Goal: Task Accomplishment & Management: Complete application form

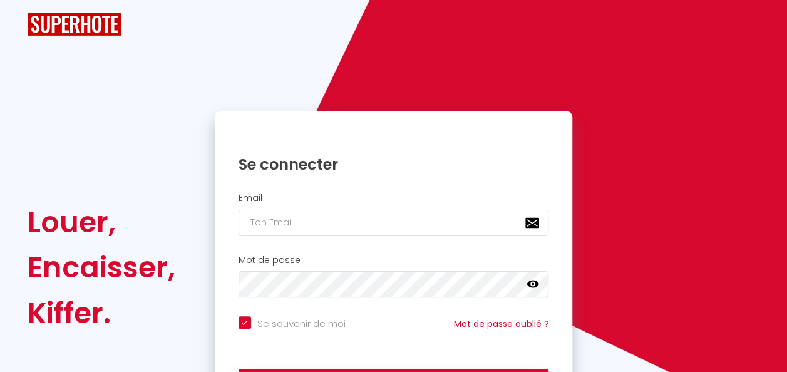
checkbox input "true"
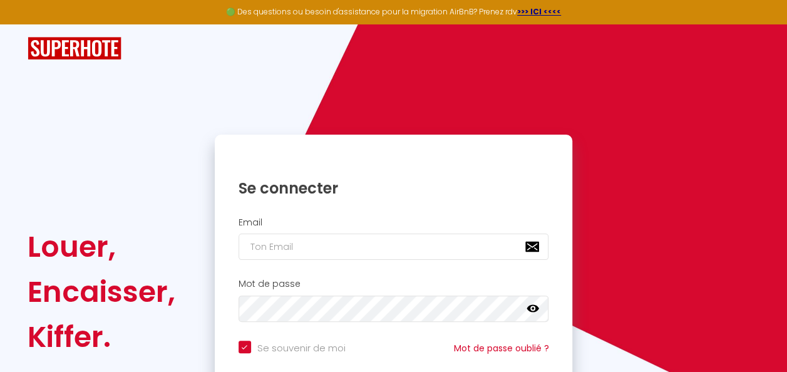
scroll to position [113, 0]
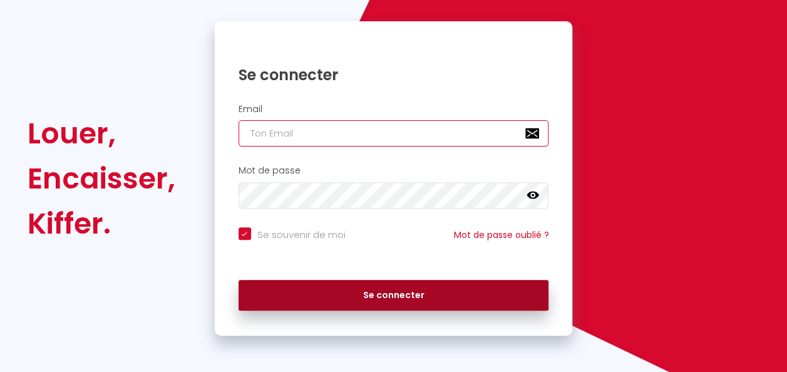
type input "rentimmo67@gmail.com"
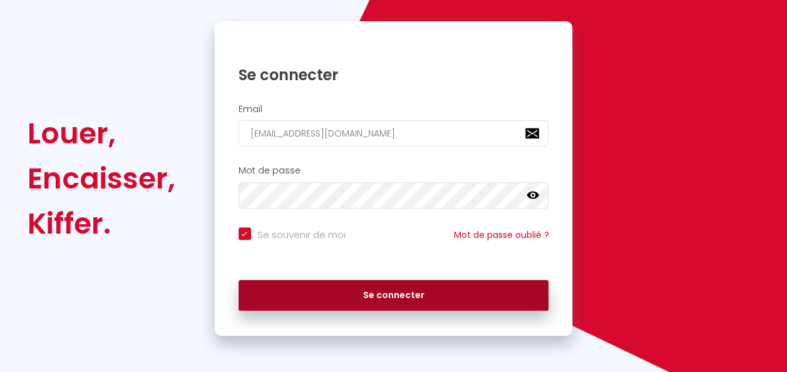
click at [349, 283] on button "Se connecter" at bounding box center [394, 295] width 311 height 31
checkbox input "true"
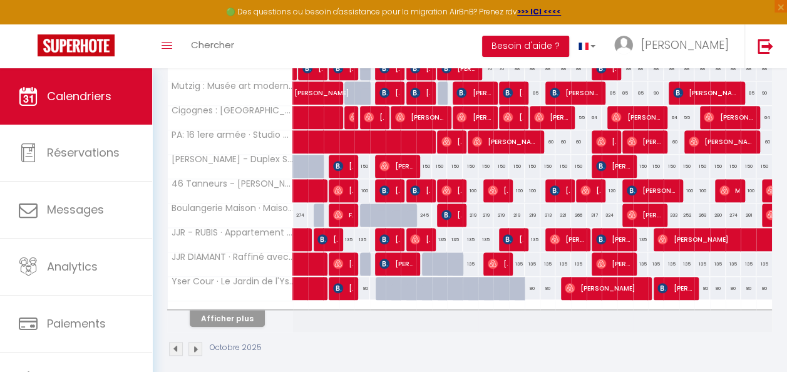
scroll to position [474, 0]
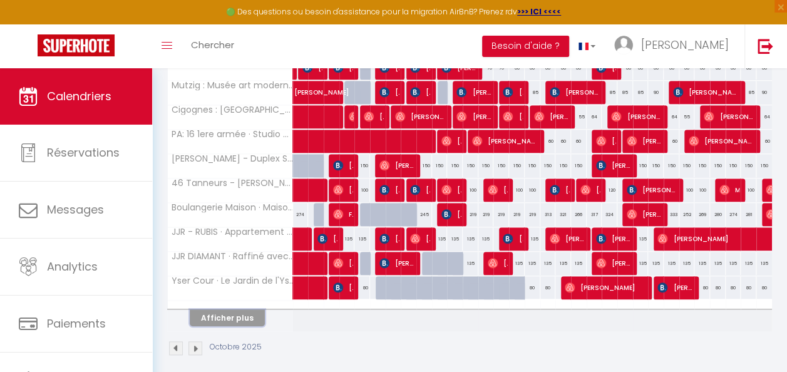
click at [244, 309] on button "Afficher plus" at bounding box center [227, 317] width 75 height 17
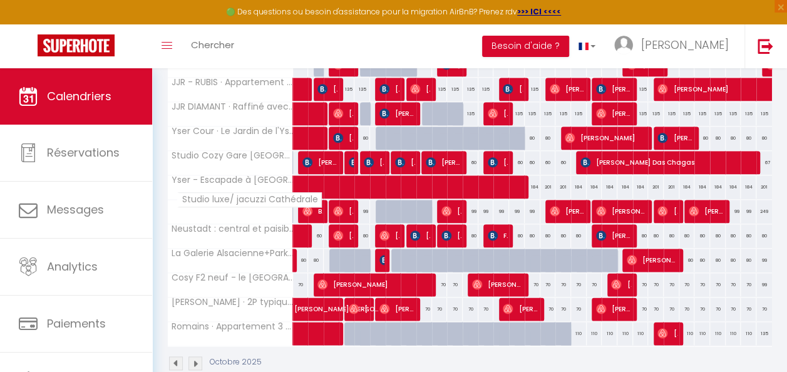
scroll to position [652, 0]
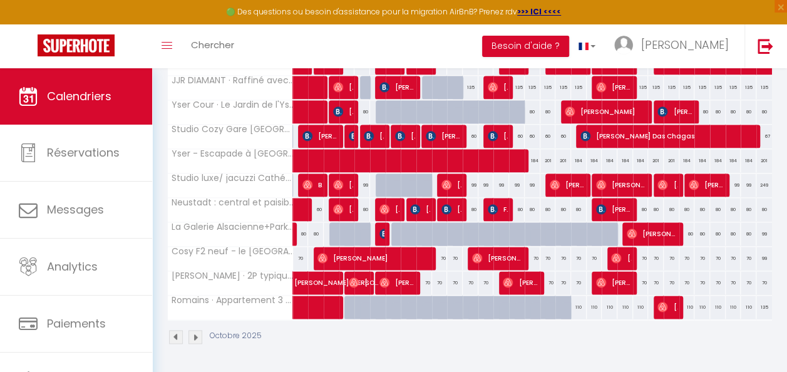
click at [417, 296] on div at bounding box center [425, 308] width 16 height 24
type input "110"
type input "Jeu 09 Octobre 2025"
type input "Ven 10 Octobre 2025"
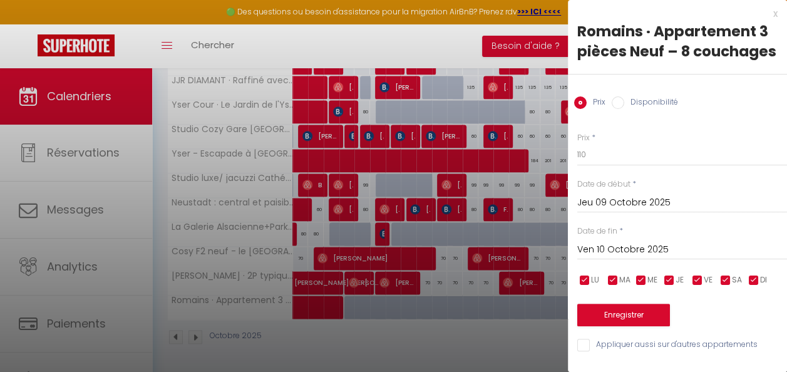
scroll to position [0, 0]
click at [424, 318] on div at bounding box center [393, 186] width 787 height 372
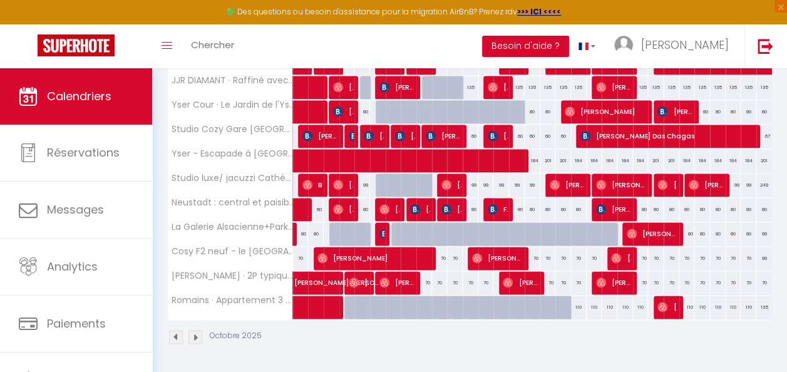
click at [494, 296] on div at bounding box center [502, 308] width 16 height 24
type input "110"
type input "Mar 14 Octobre 2025"
type input "Mer 15 Octobre 2025"
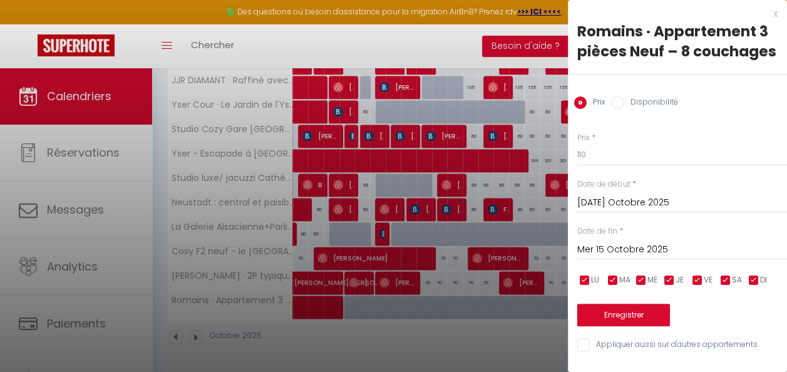
click at [617, 109] on input "Disponibilité" at bounding box center [618, 102] width 13 height 13
radio input "true"
radio input "false"
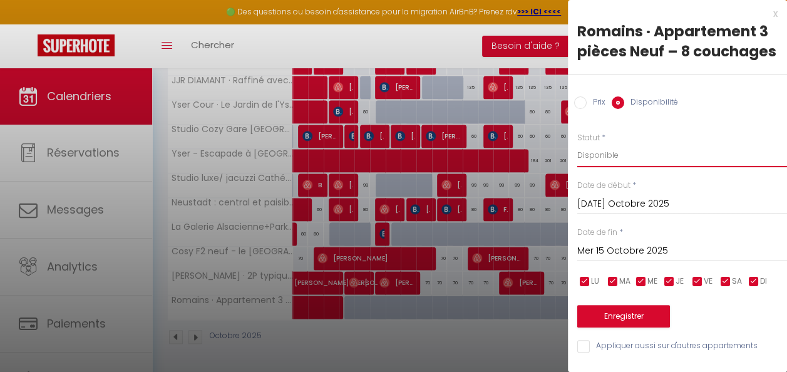
click at [618, 167] on select "Disponible Indisponible" at bounding box center [682, 155] width 210 height 24
click at [577, 163] on select "Disponible Indisponible" at bounding box center [682, 155] width 210 height 24
click at [641, 328] on button "Enregistrer" at bounding box center [623, 316] width 93 height 23
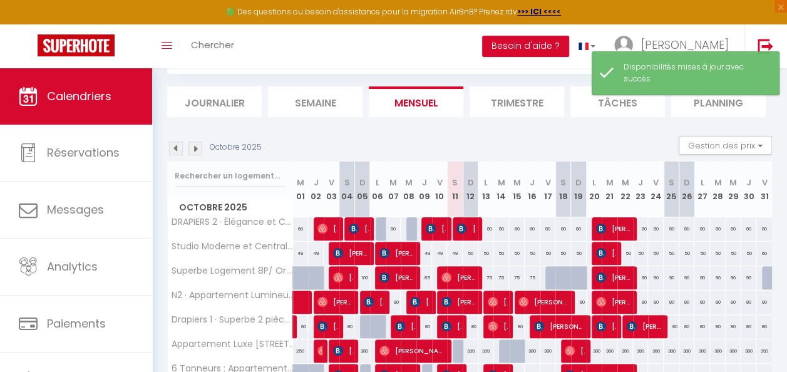
scroll to position [489, 0]
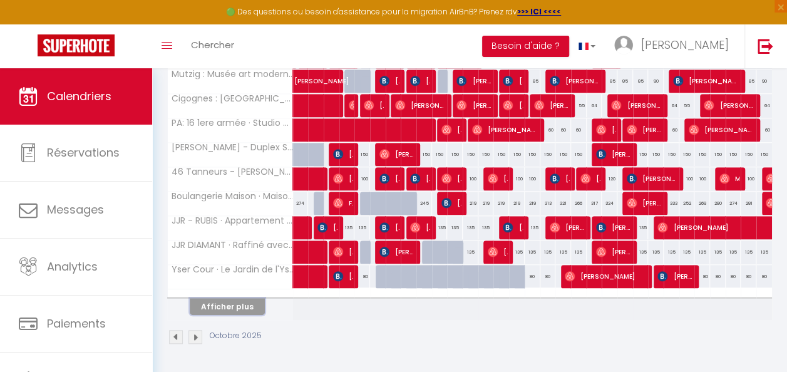
click at [238, 299] on button "Afficher plus" at bounding box center [227, 306] width 75 height 17
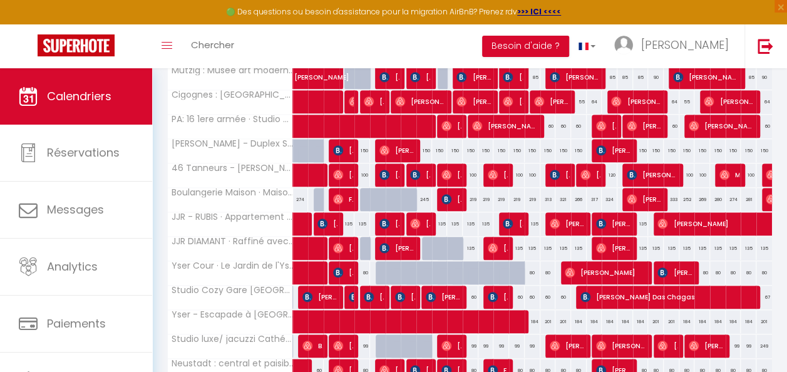
scroll to position [652, 0]
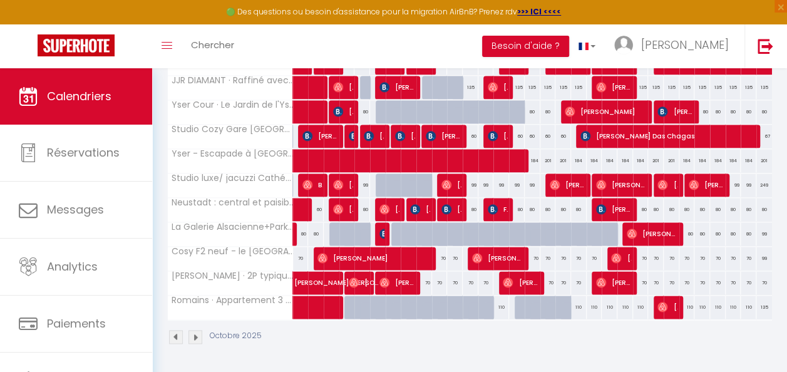
click at [500, 303] on div "110" at bounding box center [502, 307] width 16 height 23
select select "1"
type input "Mar 14 Octobre 2025"
type input "Mer 15 Octobre 2025"
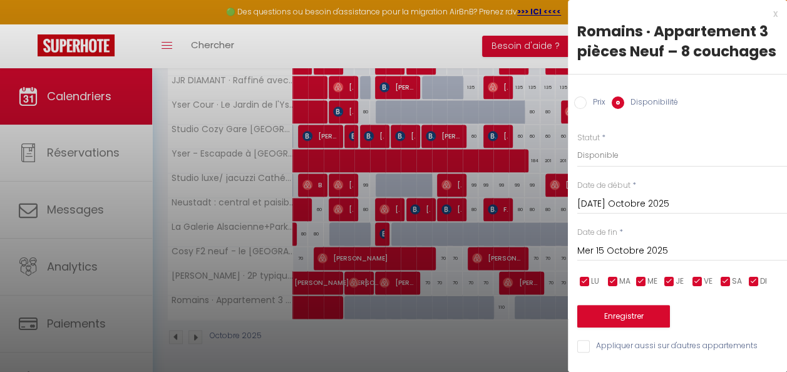
click at [768, 16] on div "x Romains · Appartement 3 pièces Neuf – 8 couchages Prix Disponibilité Prix * 1…" at bounding box center [677, 183] width 219 height 366
click at [764, 14] on div "x" at bounding box center [673, 13] width 210 height 15
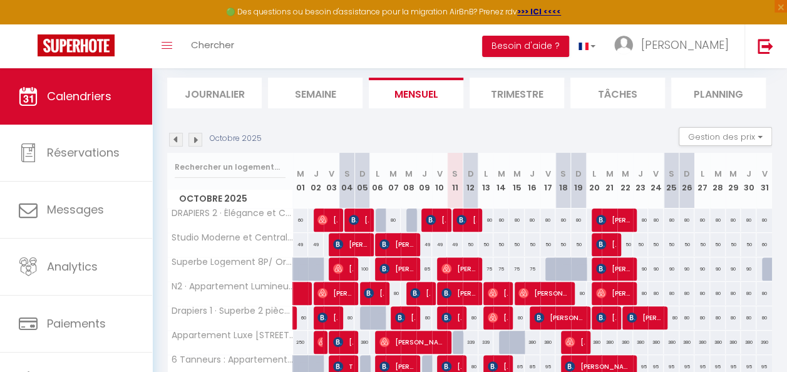
scroll to position [0, 0]
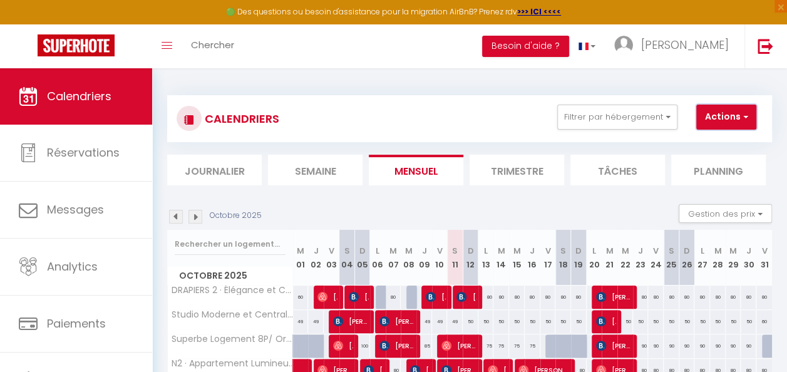
click at [721, 121] on button "Actions" at bounding box center [726, 117] width 60 height 25
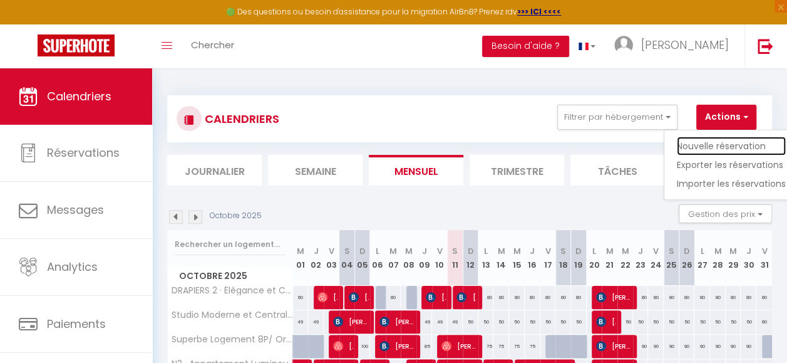
click at [720, 145] on link "Nouvelle réservation" at bounding box center [731, 146] width 109 height 19
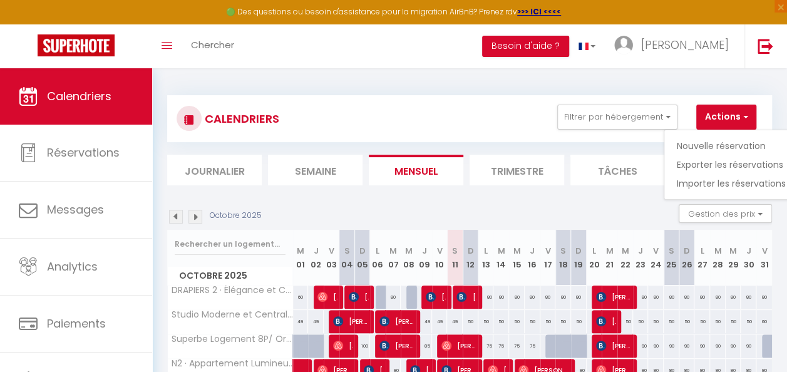
select select
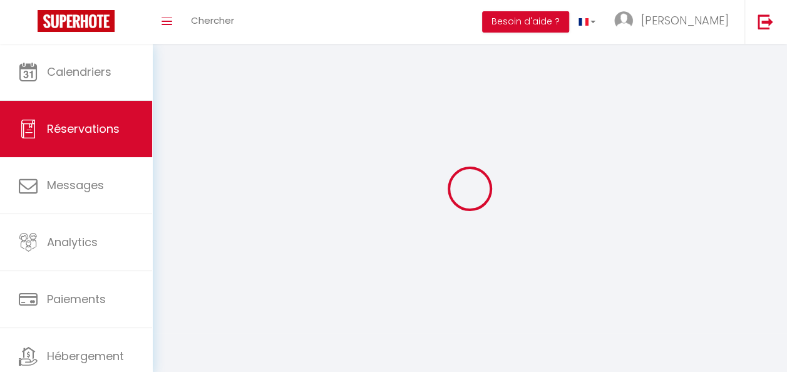
select select
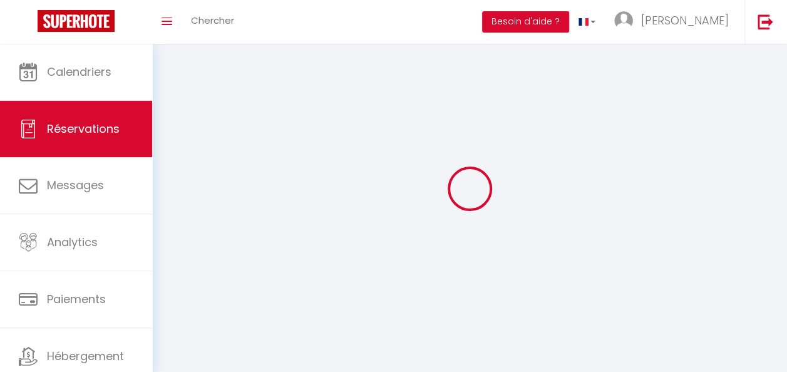
select select
checkbox input "false"
select select
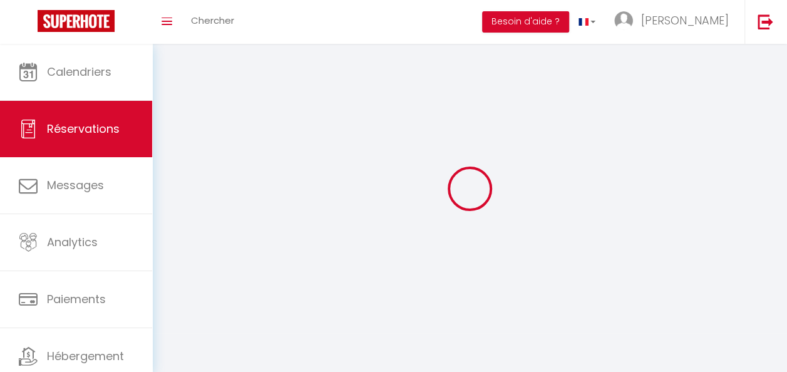
select select
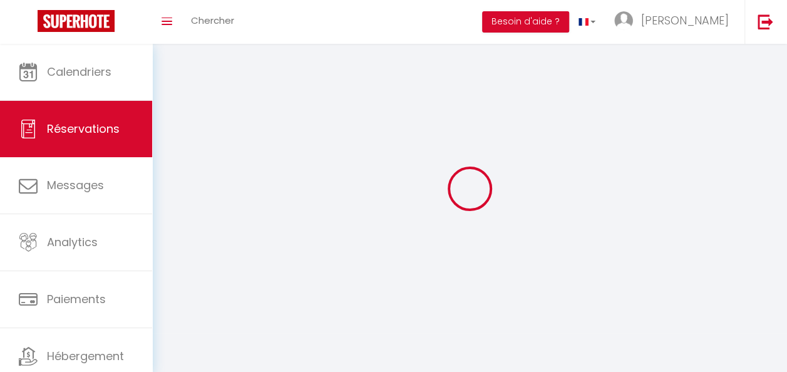
checkbox input "false"
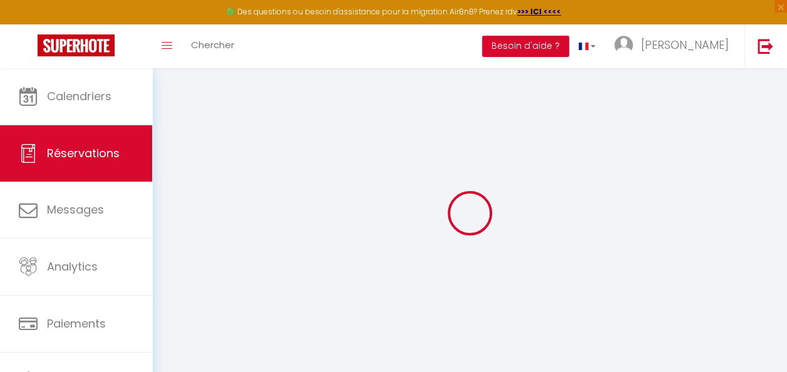
select select
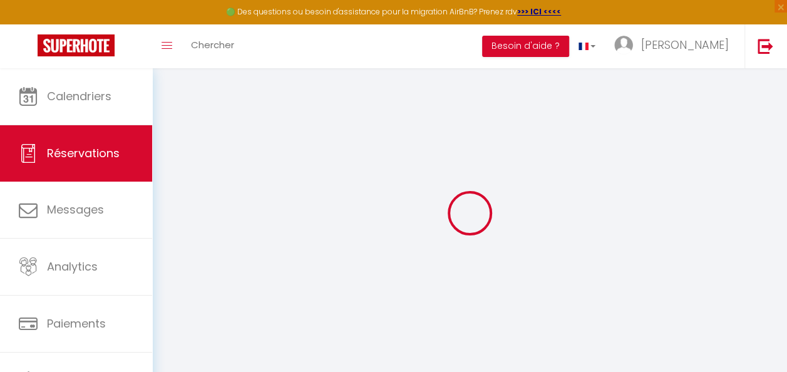
select select
checkbox input "false"
select select
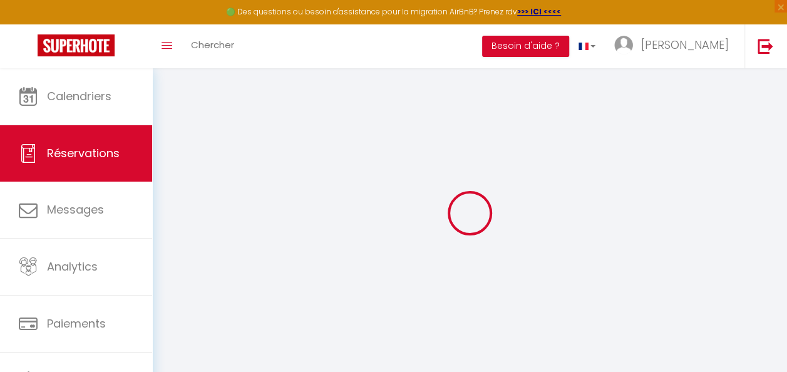
select select
checkbox input "false"
select select
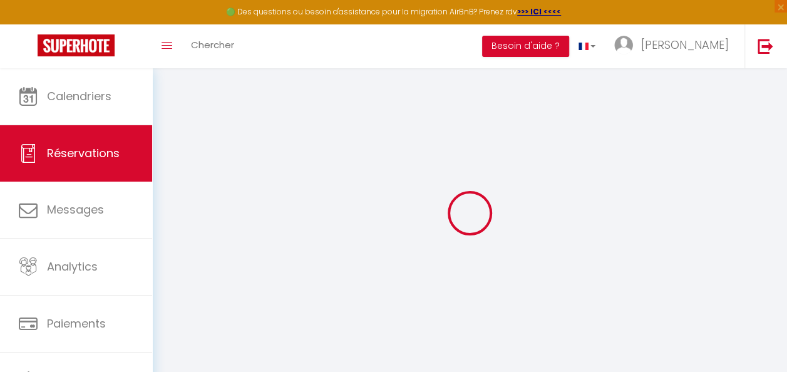
select select
checkbox input "false"
select select
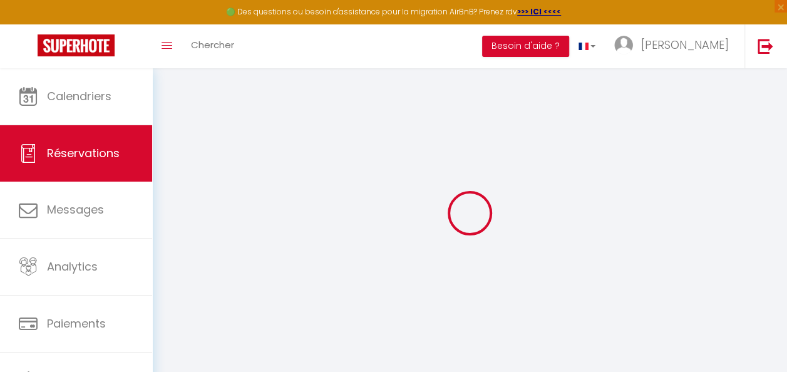
select select
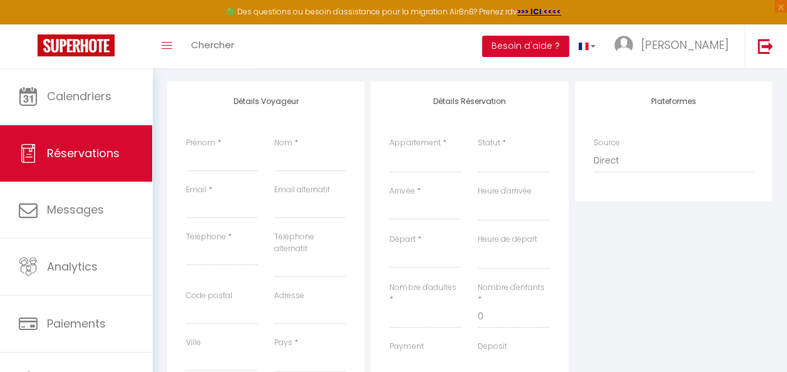
scroll to position [151, 0]
click at [210, 162] on input "Prénom" at bounding box center [222, 159] width 72 height 23
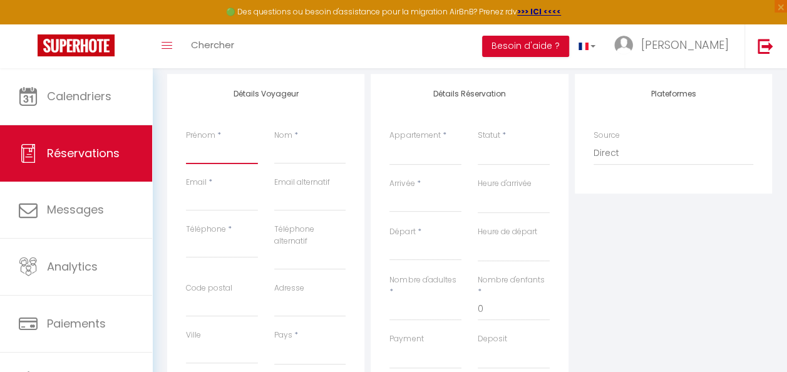
scroll to position [164, 0]
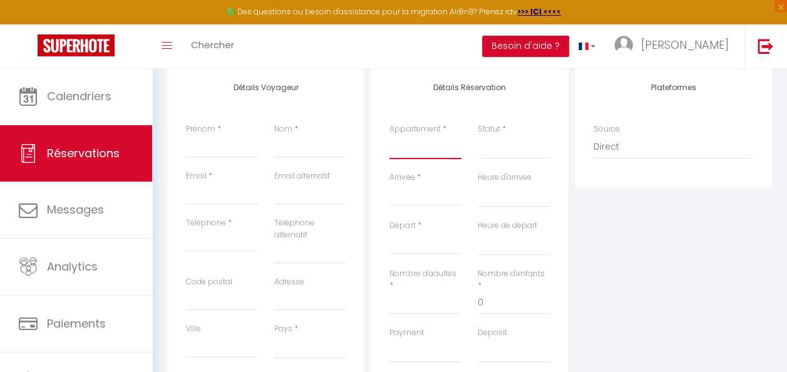
click at [423, 149] on select "DRAPIERS 2 · Élégance et Confort- Strasbourg Petite France Studio Moderne et Ce…" at bounding box center [426, 147] width 72 height 24
select select "75963"
click at [390, 135] on select "DRAPIERS 2 · Élégance et Confort- Strasbourg Petite France Studio Moderne et Ce…" at bounding box center [426, 147] width 72 height 24
select select
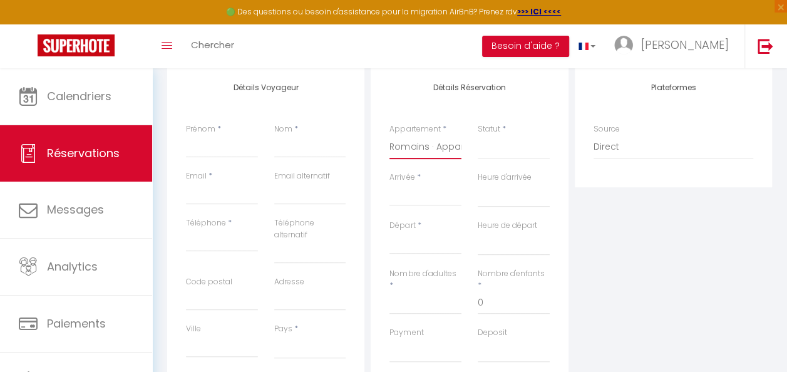
select select
checkbox input "false"
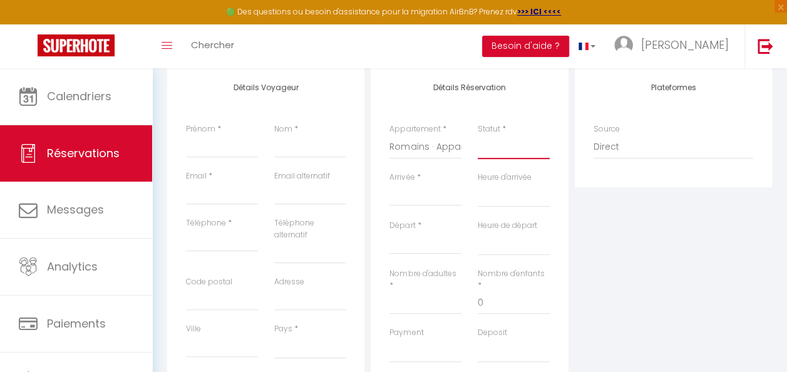
select select
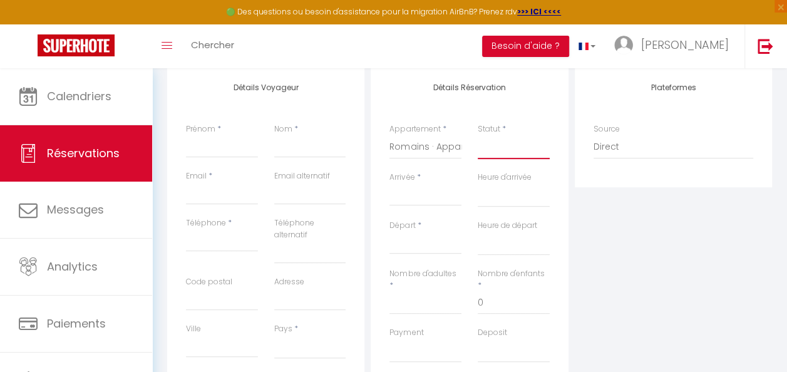
select select
checkbox input "false"
click at [496, 157] on select "Confirmé Non Confirmé Annulé Annulé par le voyageur No Show Request" at bounding box center [514, 147] width 72 height 24
select select "1"
click at [478, 135] on select "Confirmé Non Confirmé Annulé Annulé par le voyageur No Show Request" at bounding box center [514, 147] width 72 height 24
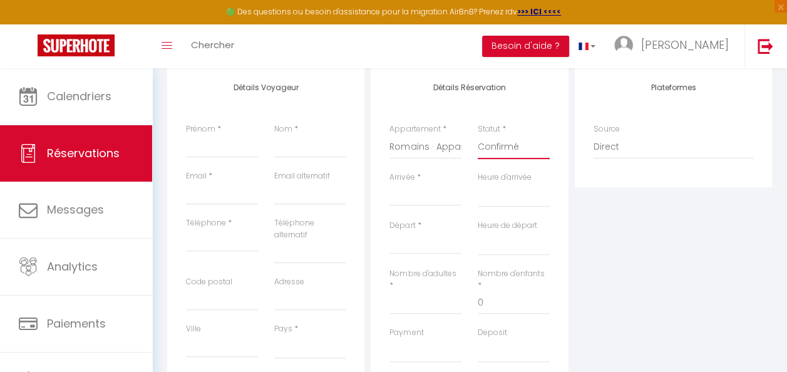
select select
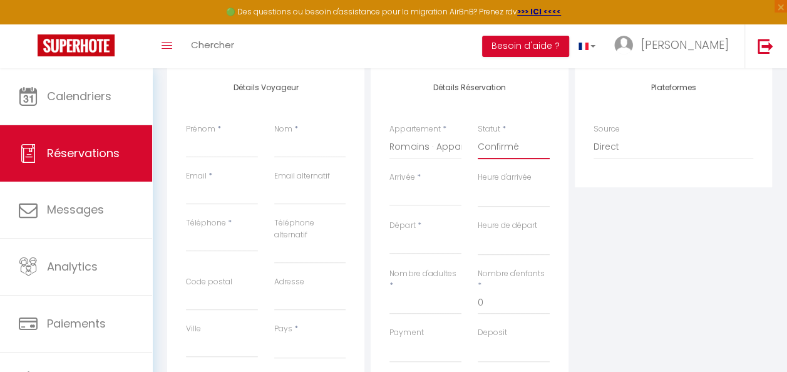
checkbox input "false"
click at [411, 188] on input "Arrivée" at bounding box center [426, 196] width 72 height 16
click at [222, 150] on input "Prénom" at bounding box center [222, 146] width 72 height 23
type input "G"
select select
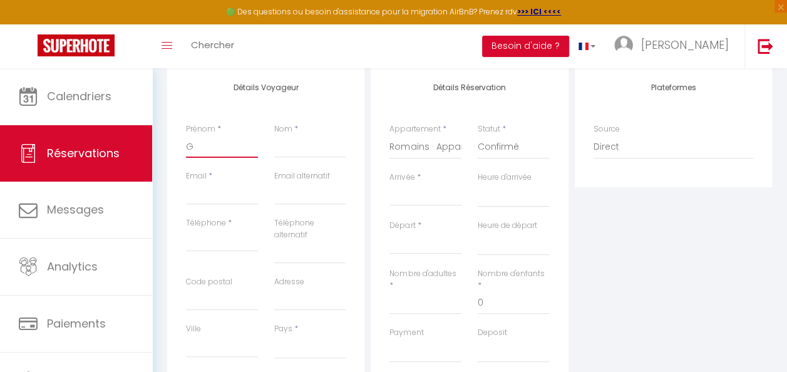
select select
checkbox input "false"
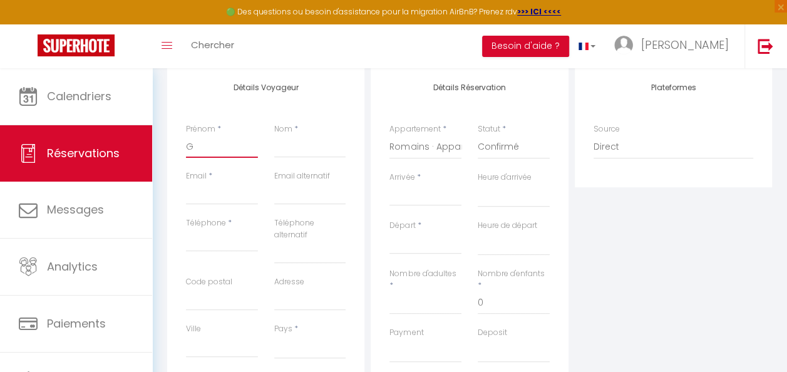
type input "Gr"
select select
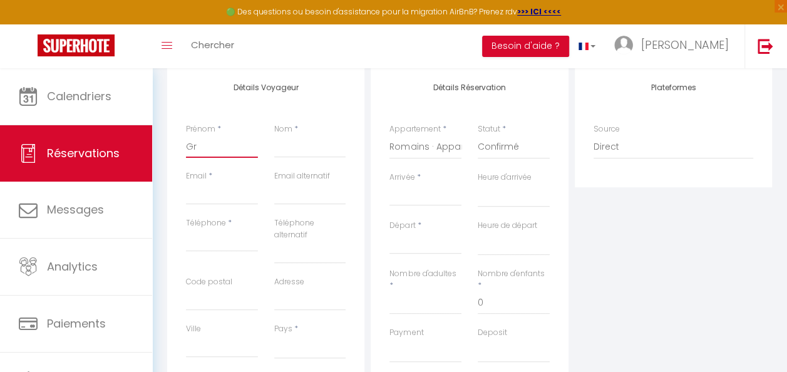
select select
checkbox input "false"
type input "Gre"
select select
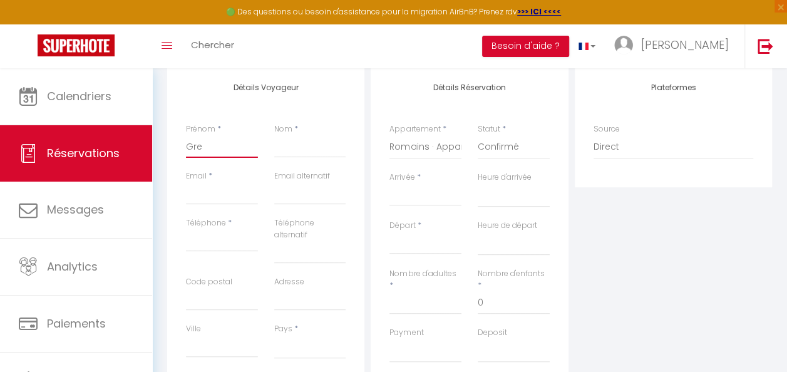
select select
checkbox input "false"
type input "Gree"
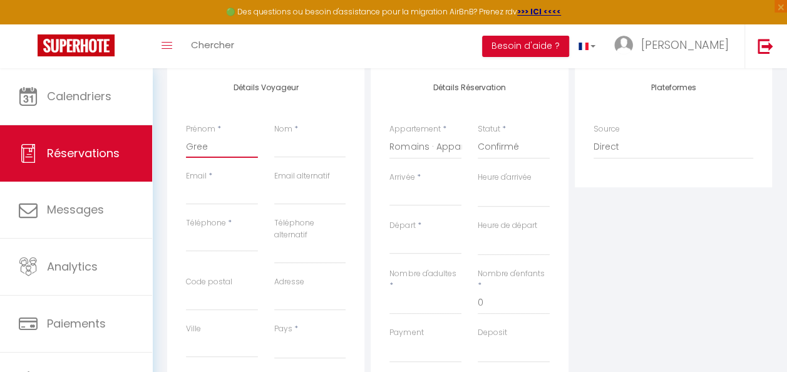
select select
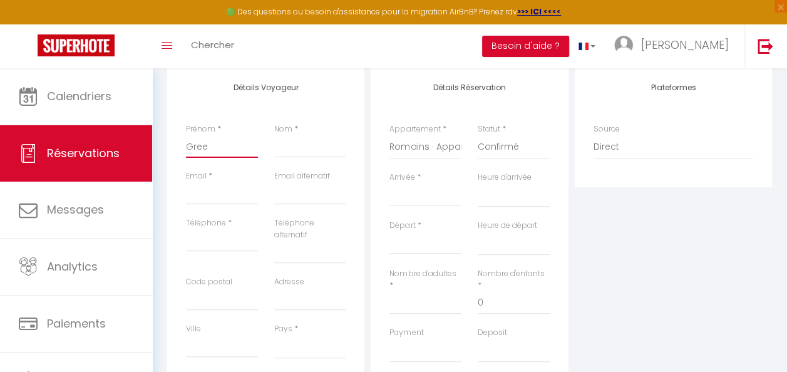
checkbox input "false"
type input "Green"
select select
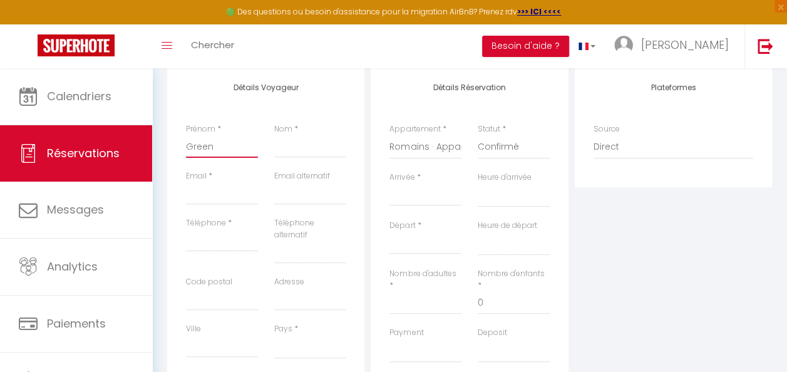
select select
checkbox input "false"
type input "Green"
select select
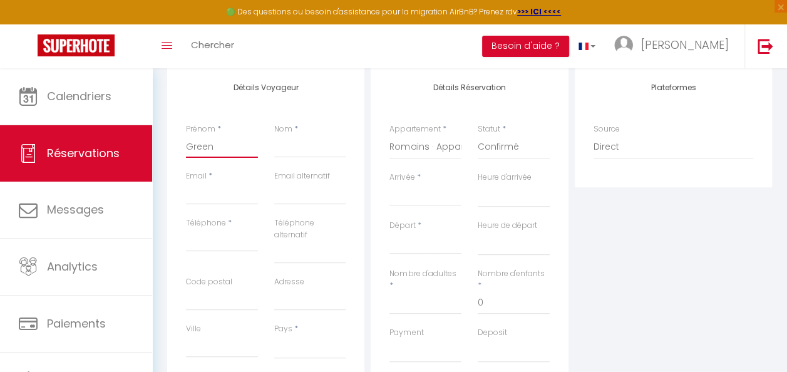
select select
checkbox input "false"
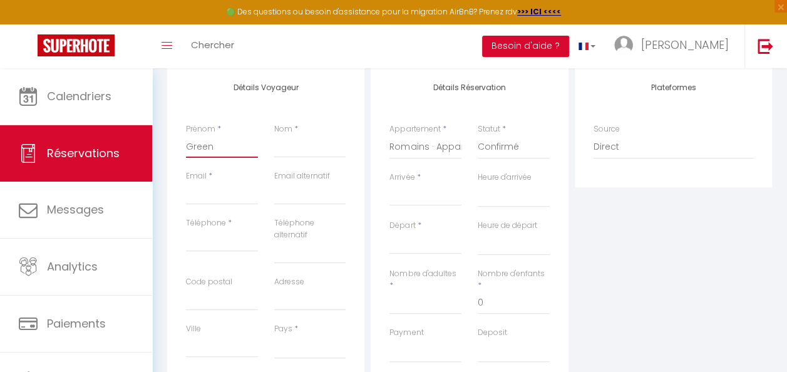
type input "Green G"
select select
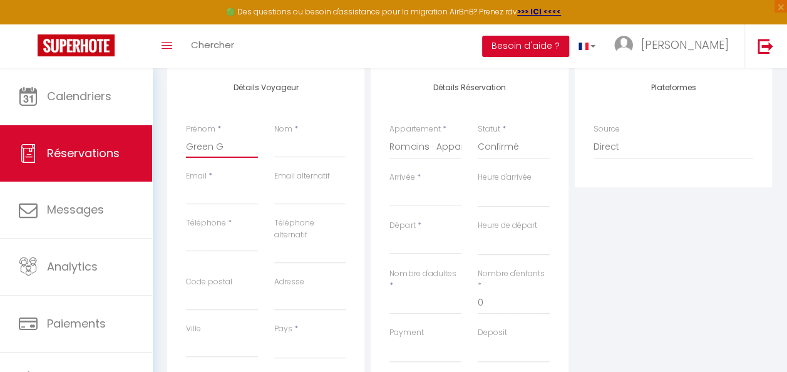
select select
checkbox input "false"
type input "Green Ge"
select select
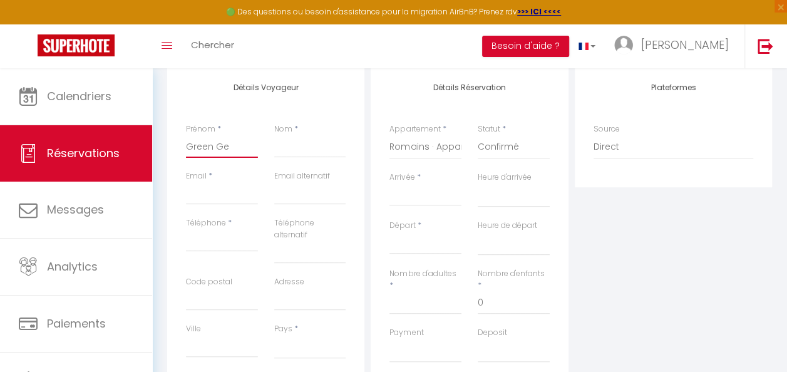
select select
checkbox input "false"
type input "Green Gen"
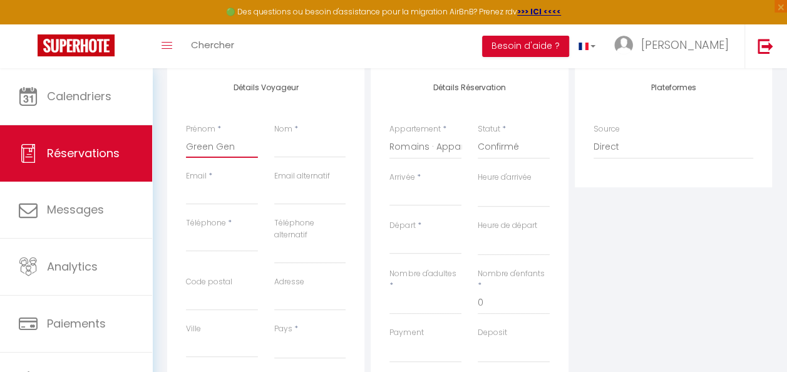
select select
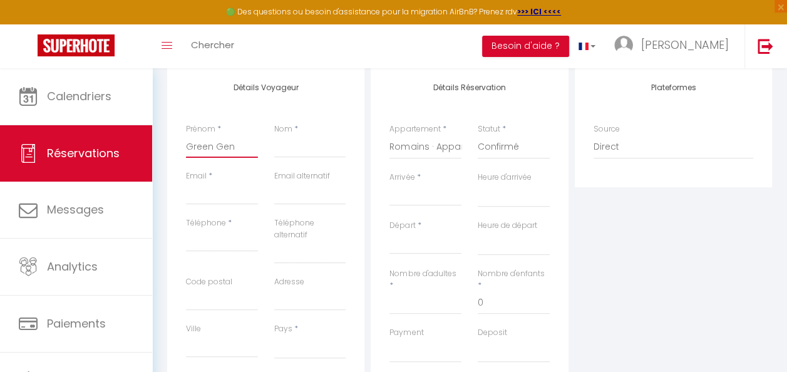
checkbox input "false"
type input "Green Gene"
select select
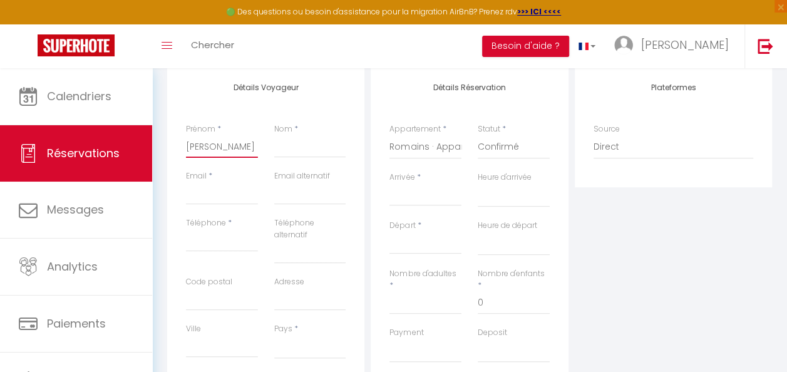
select select
checkbox input "false"
type input "Green Gener"
select select
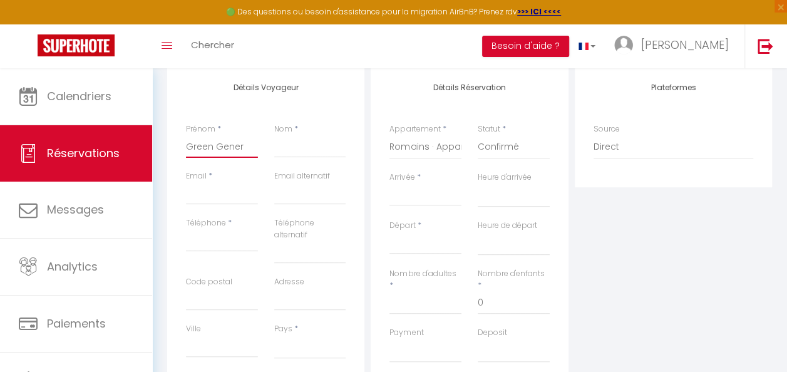
select select
checkbox input "false"
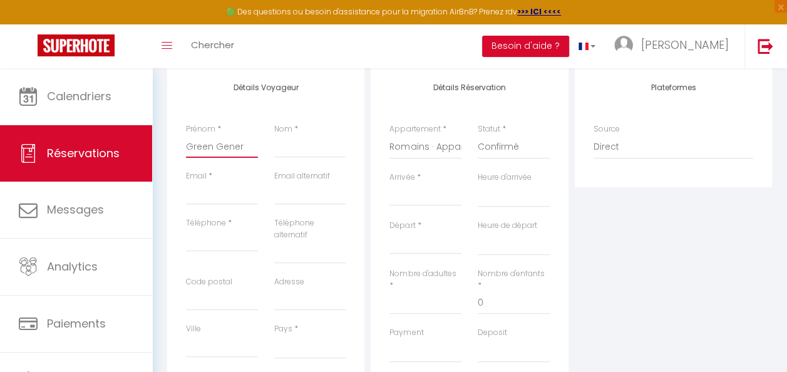
type input "Green Genera"
select select
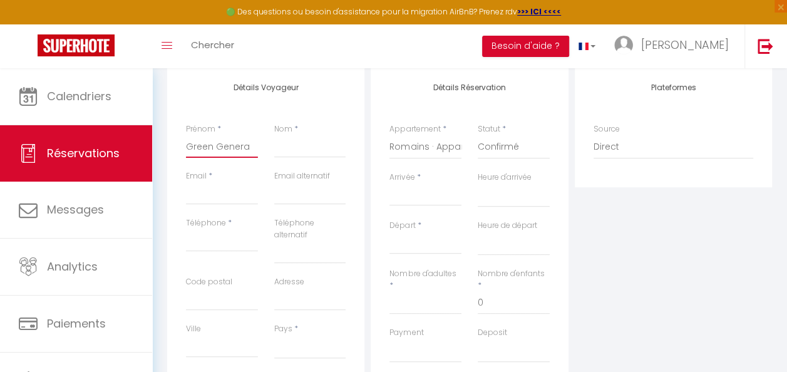
select select
checkbox input "false"
type input "Green Generat"
select select
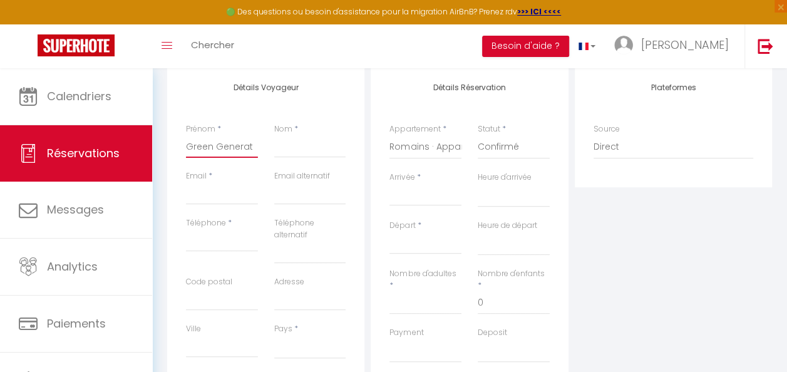
select select
checkbox input "false"
type input "Green Generati"
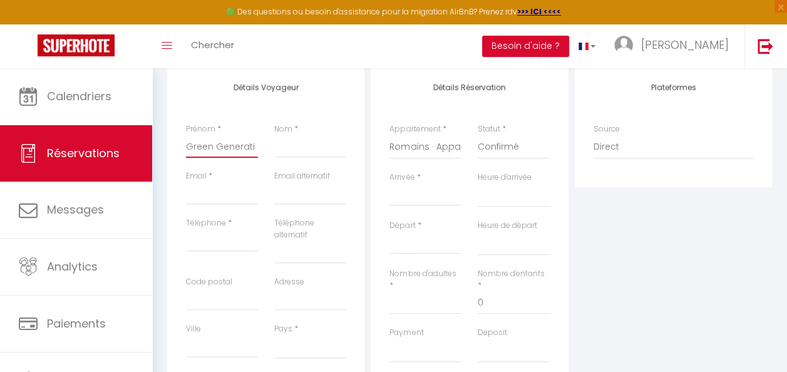
select select
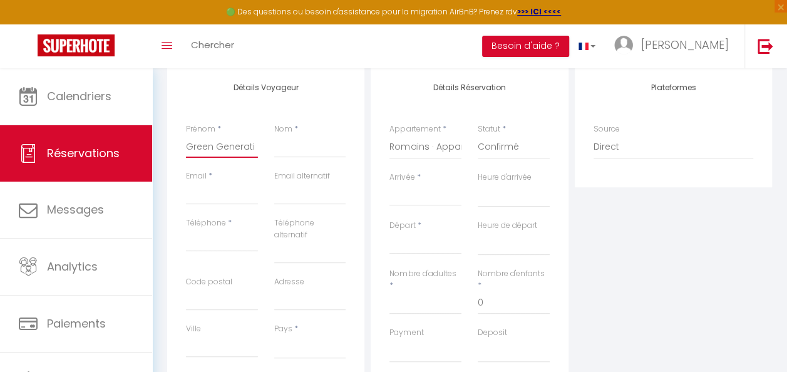
checkbox input "false"
type input "Green Generatio"
select select
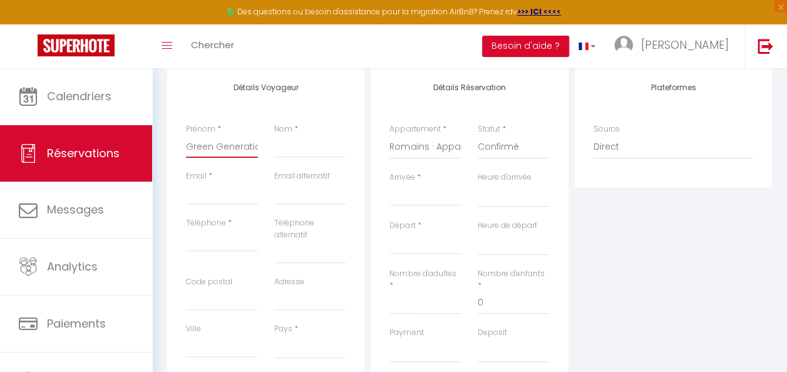
select select
checkbox input "false"
type input "Green Generatio"
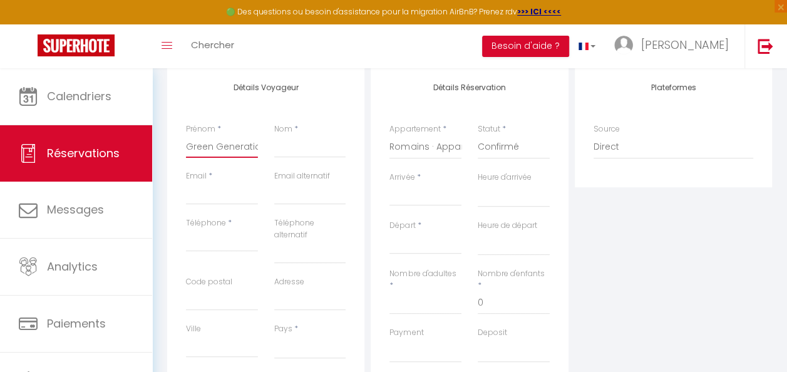
select select
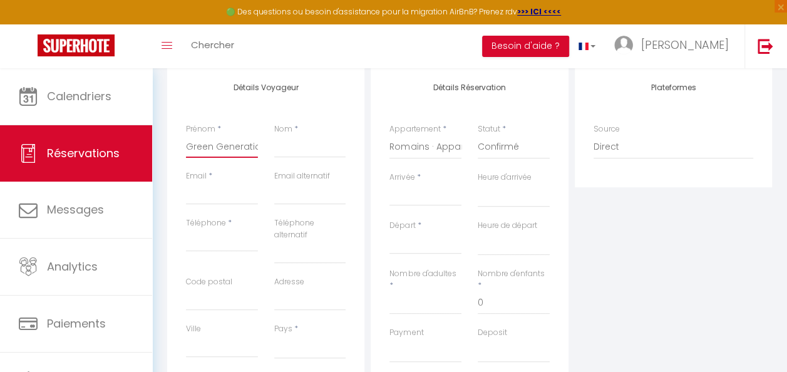
checkbox input "false"
type input "Green Generatio"
select select
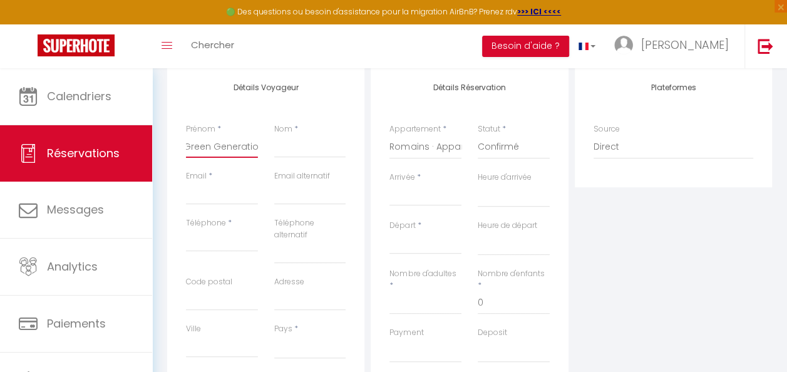
select select
checkbox input "false"
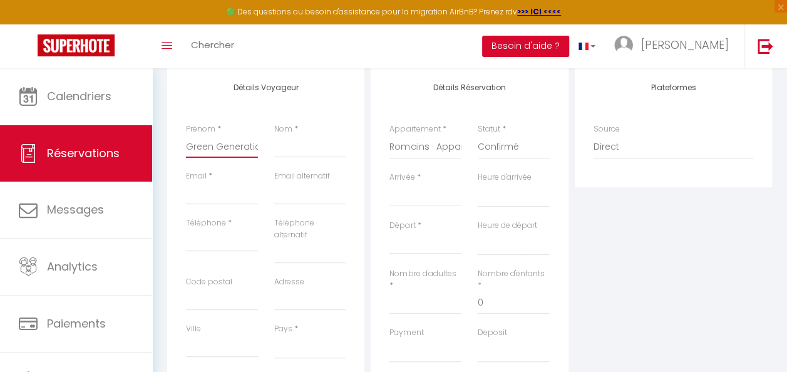
type input "Green Generation"
select select
click at [218, 185] on input "Email client" at bounding box center [222, 193] width 72 height 23
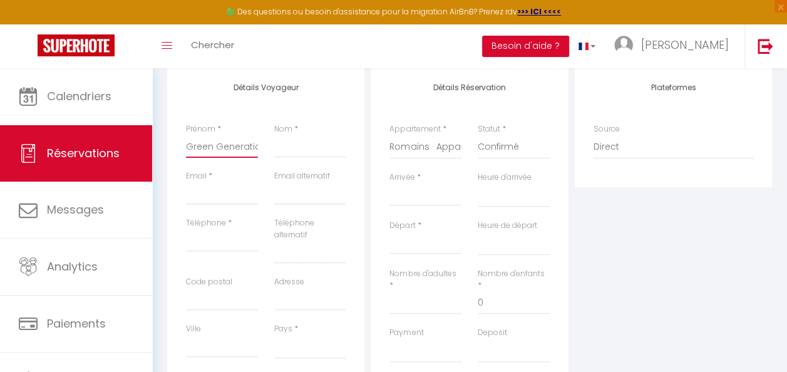
click at [237, 151] on input "Green Generation" at bounding box center [222, 146] width 72 height 23
click at [288, 147] on input "Nom" at bounding box center [310, 146] width 72 height 23
paste input "Generation"
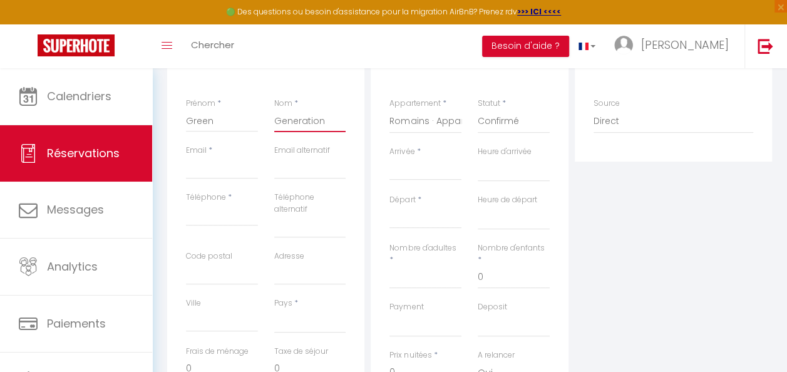
scroll to position [190, 0]
click at [224, 276] on input "Code postal" at bounding box center [222, 273] width 72 height 23
click at [202, 329] on input "Ville" at bounding box center [222, 320] width 72 height 23
click at [229, 319] on input "Carca" at bounding box center [222, 320] width 72 height 23
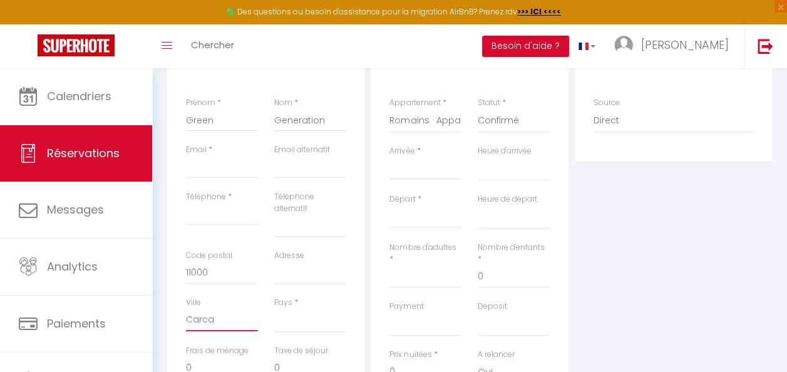
click at [229, 319] on input "Carca" at bounding box center [222, 320] width 72 height 23
paste input "sonne"
click at [287, 269] on input "Adresse" at bounding box center [310, 273] width 72 height 23
click at [295, 313] on select "France Portugal Afghanistan Albania Algeria American Samoa Andorra Angola Angui…" at bounding box center [310, 321] width 72 height 24
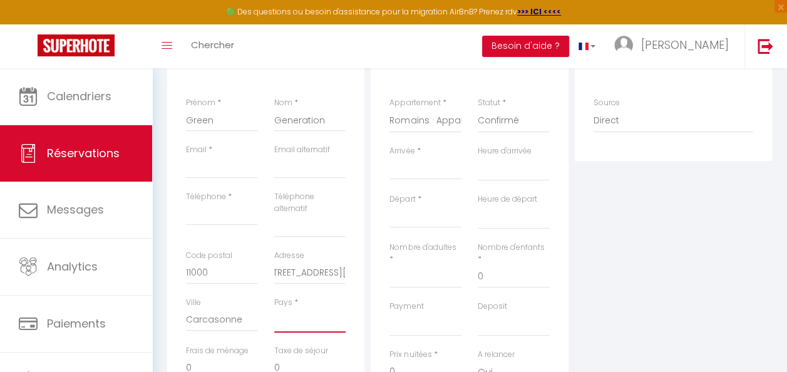
scroll to position [0, 0]
click at [274, 309] on select "France Portugal Afghanistan Albania Algeria American Samoa Andorra Angola Angui…" at bounding box center [310, 321] width 72 height 24
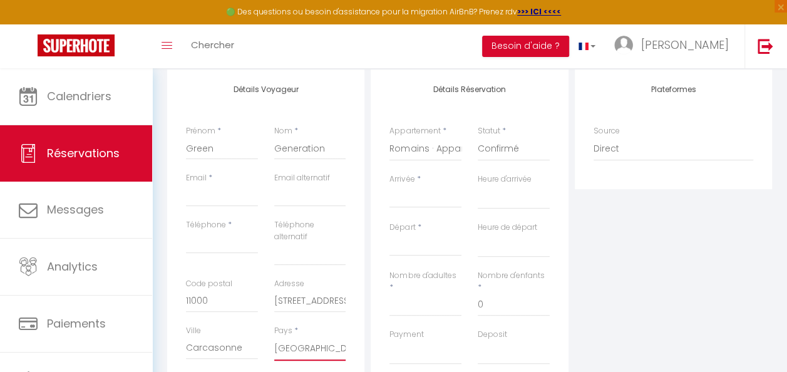
scroll to position [163, 0]
click at [203, 190] on input "Email client" at bounding box center [222, 195] width 72 height 23
paste input "malak-amrouss@hotmail.com"
click at [229, 237] on input "Téléphone" at bounding box center [222, 241] width 72 height 23
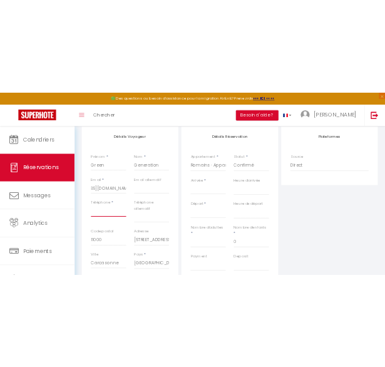
scroll to position [0, 0]
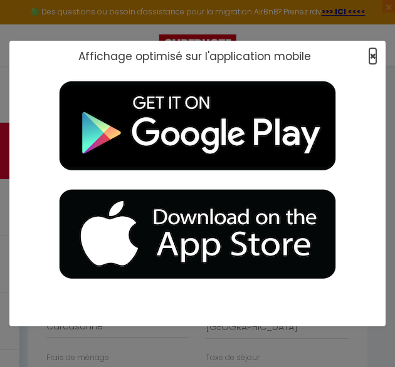
click at [370, 58] on span "×" at bounding box center [372, 56] width 7 height 16
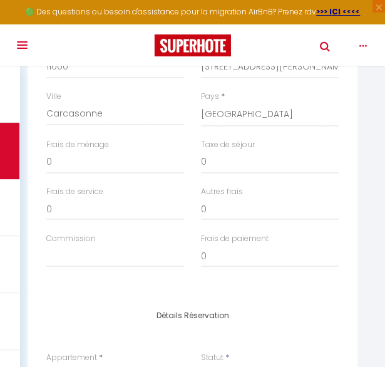
scroll to position [376, 0]
click at [84, 168] on input "0" at bounding box center [115, 161] width 138 height 23
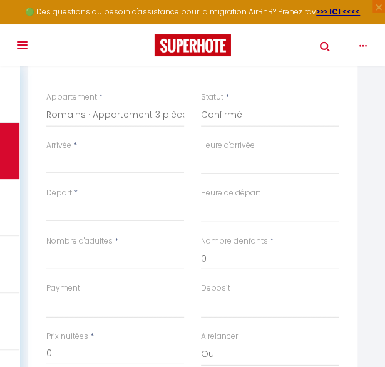
scroll to position [635, 0]
click at [63, 165] on input "Arrivée" at bounding box center [115, 164] width 138 height 16
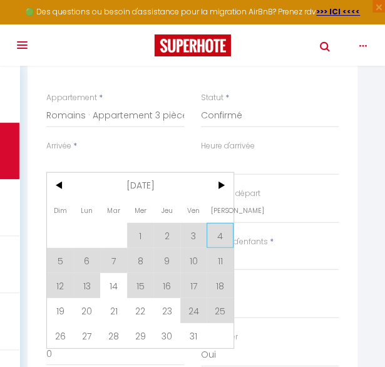
click at [218, 226] on span "4" at bounding box center [220, 235] width 27 height 25
click at [216, 281] on div "Nombre d'enfants * 0" at bounding box center [270, 259] width 155 height 47
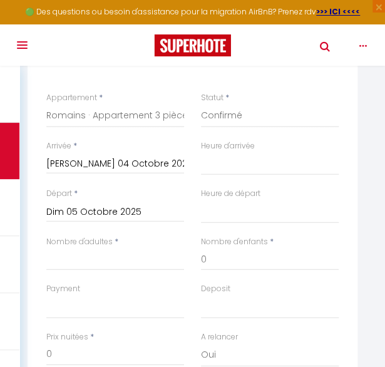
click at [138, 207] on input "Dim 05 Octobre 2025" at bounding box center [115, 212] width 138 height 16
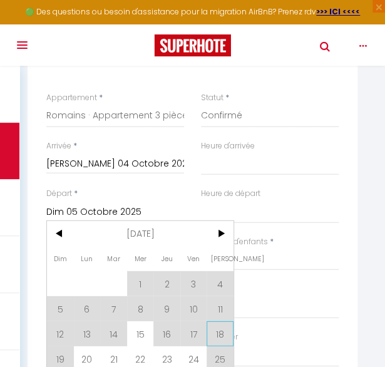
click at [223, 328] on span "18" at bounding box center [220, 333] width 27 height 25
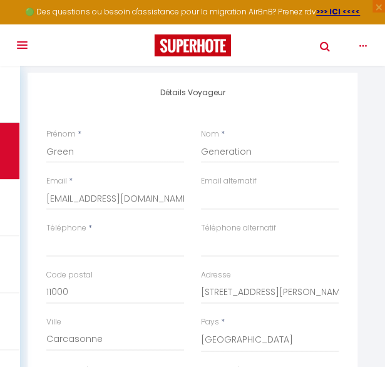
scroll to position [151, 0]
click at [93, 246] on input "Téléphone" at bounding box center [115, 245] width 138 height 23
paste input "+33778957450"
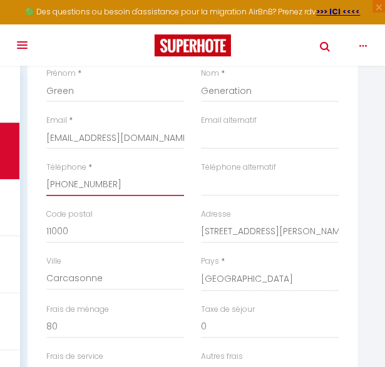
scroll to position [213, 0]
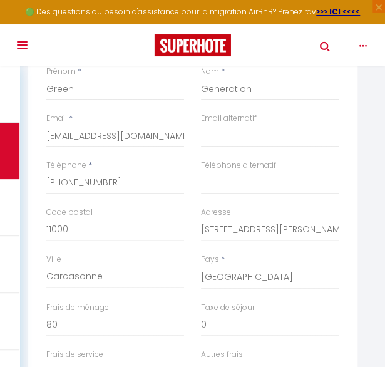
click at [348, 239] on div "Détails Voyageur Prénom * Green Nom * Generation Email * malak-amrouss@hotmail.…" at bounding box center [193, 234] width 330 height 448
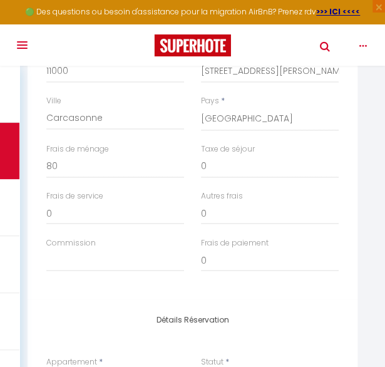
scroll to position [395, 0]
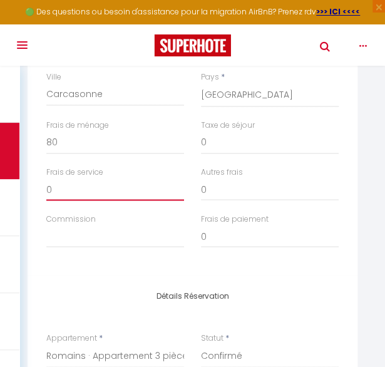
click at [90, 187] on input "0" at bounding box center [115, 189] width 138 height 23
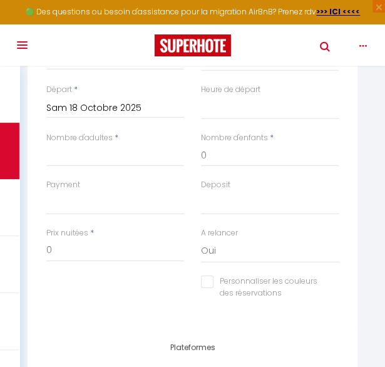
scroll to position [732, 0]
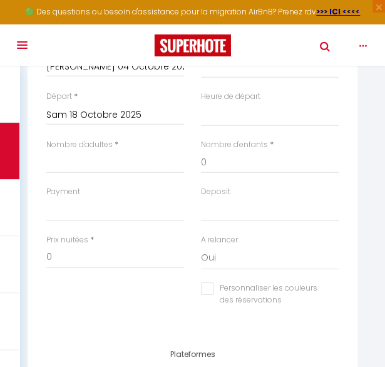
click at [90, 187] on div "Payment OK KO" at bounding box center [115, 204] width 138 height 36
click at [77, 204] on select "OK KO" at bounding box center [115, 210] width 138 height 24
click at [88, 148] on label "Nombre d'adultes" at bounding box center [79, 145] width 66 height 12
click at [88, 151] on input "Nombre d'adultes" at bounding box center [115, 162] width 138 height 23
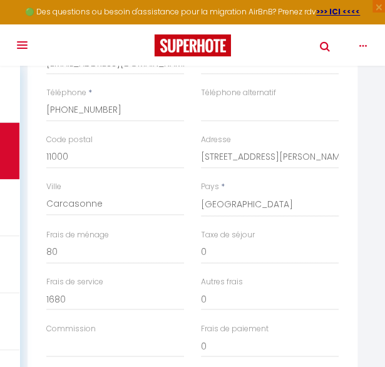
scroll to position [287, 0]
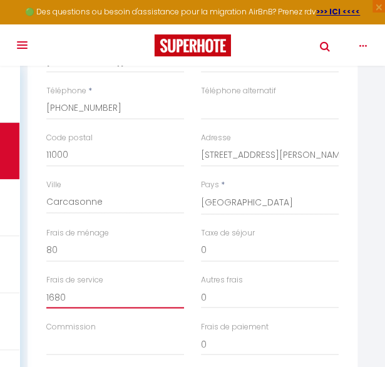
click at [64, 291] on input "1680" at bounding box center [115, 297] width 138 height 23
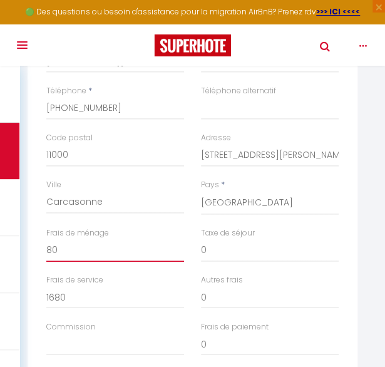
click at [120, 254] on input "80" at bounding box center [115, 250] width 138 height 23
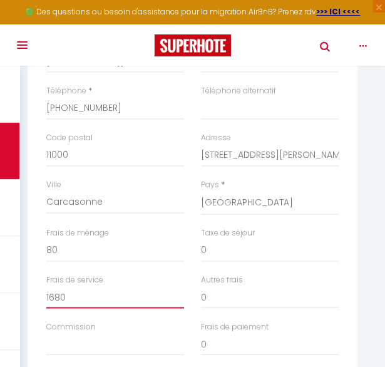
click at [54, 295] on input "1680" at bounding box center [115, 297] width 138 height 23
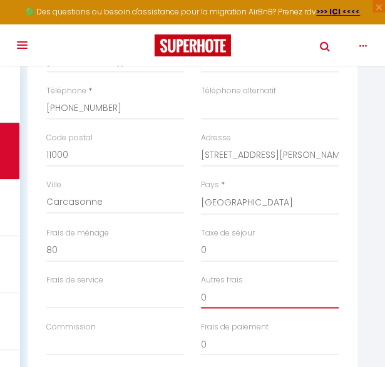
click at [212, 298] on input "0" at bounding box center [270, 297] width 138 height 23
paste input "1680"
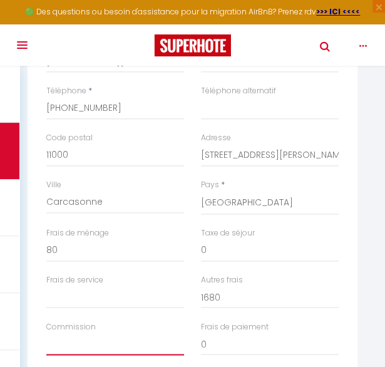
click at [104, 339] on input "Commission" at bounding box center [115, 344] width 138 height 23
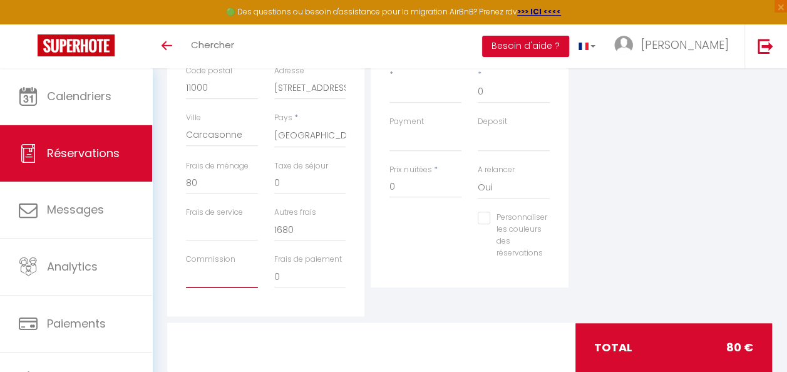
scroll to position [398, 0]
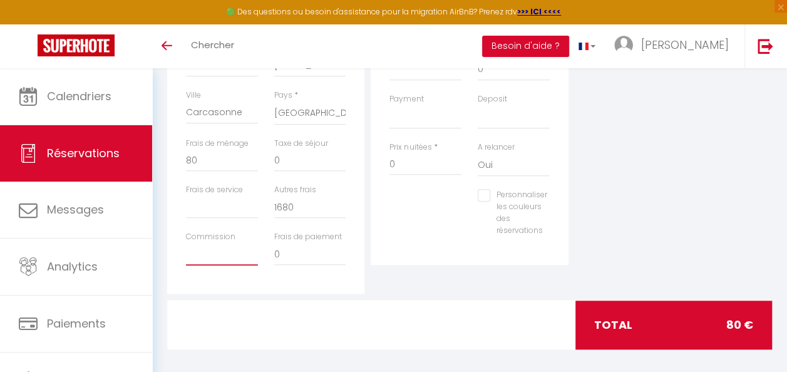
click at [225, 252] on input "Commission" at bounding box center [222, 254] width 72 height 23
click at [303, 256] on input "0" at bounding box center [310, 254] width 72 height 23
click at [214, 158] on input "80" at bounding box center [222, 160] width 72 height 23
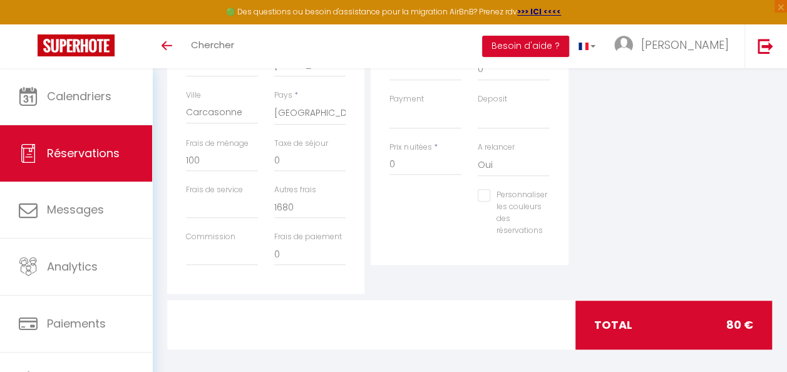
click at [221, 239] on label "Commission" at bounding box center [210, 237] width 49 height 12
click at [221, 243] on input "Commission" at bounding box center [222, 254] width 72 height 23
click at [296, 246] on input "0" at bounding box center [310, 254] width 72 height 23
click at [211, 165] on input "100" at bounding box center [222, 160] width 72 height 23
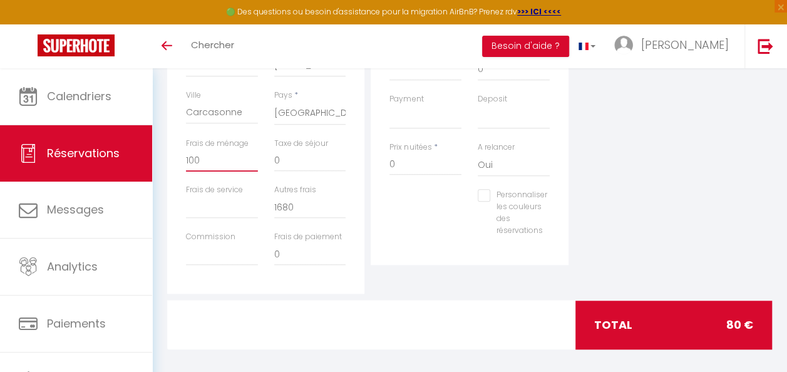
click at [211, 165] on input "100" at bounding box center [222, 160] width 72 height 23
click at [302, 155] on input "0" at bounding box center [310, 160] width 72 height 23
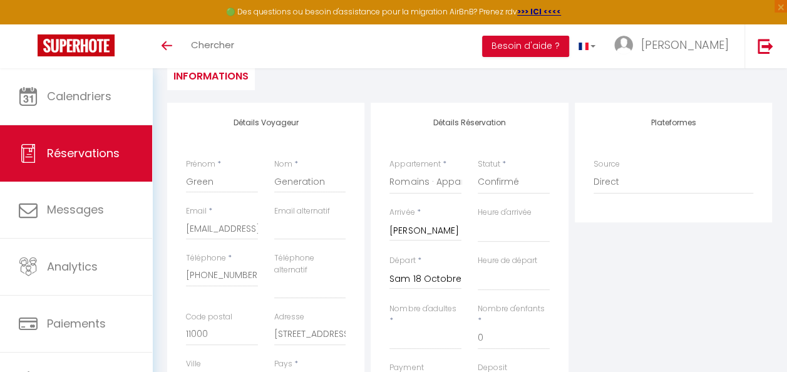
scroll to position [152, 0]
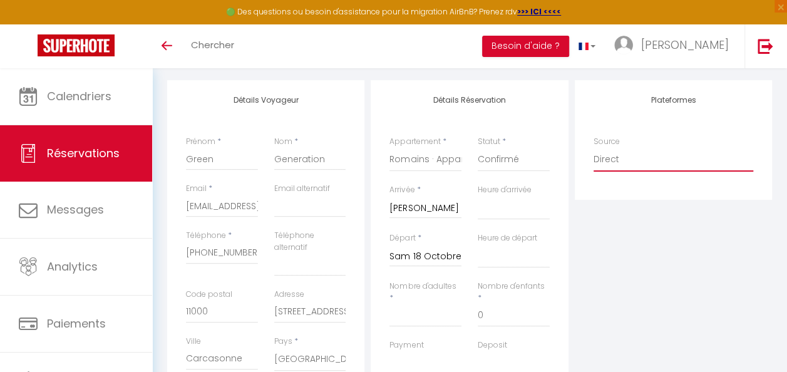
click at [654, 162] on select "Direct Airbnb.com Booking.com Chalet montagne Expedia Gite de France Homeaway H…" at bounding box center [674, 160] width 160 height 24
click at [594, 148] on select "Direct Airbnb.com Booking.com Chalet montagne Expedia Gite de France Homeaway H…" at bounding box center [674, 160] width 160 height 24
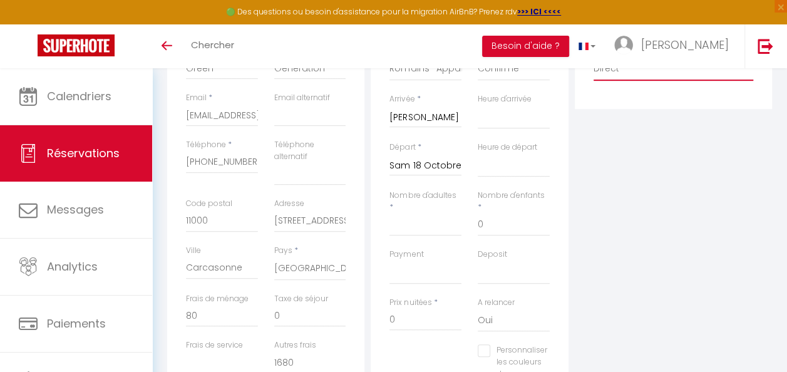
scroll to position [245, 0]
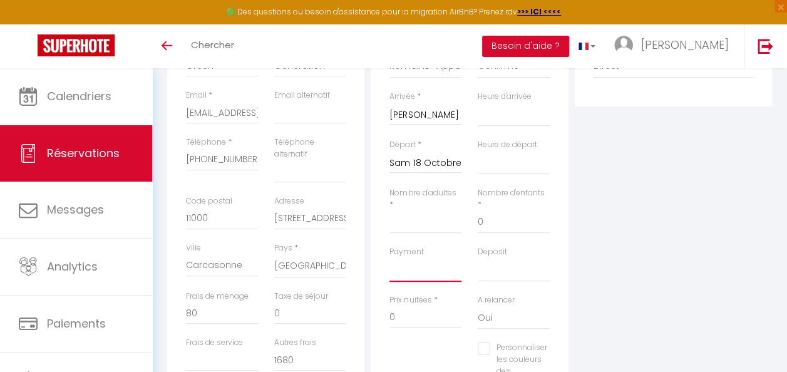
click at [429, 272] on select "OK KO" at bounding box center [426, 270] width 72 height 24
click at [520, 266] on select "OK KO" at bounding box center [514, 270] width 72 height 24
click at [439, 227] on input "Nombre d'adultes" at bounding box center [426, 222] width 72 height 23
click at [423, 314] on input "0" at bounding box center [426, 317] width 72 height 23
click at [300, 355] on input "1680" at bounding box center [310, 360] width 72 height 23
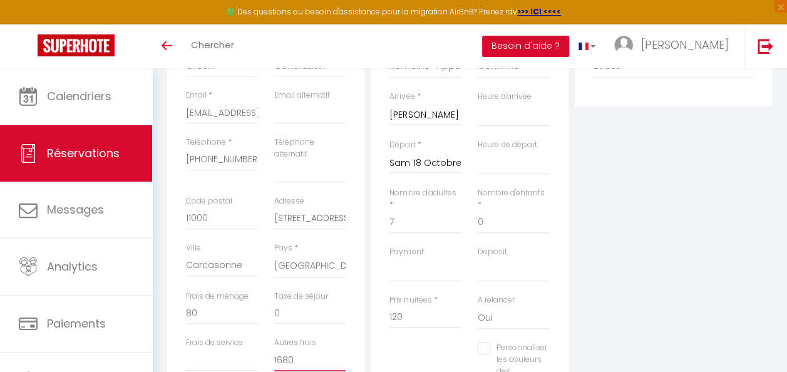
click at [300, 355] on input "1680" at bounding box center [310, 360] width 72 height 23
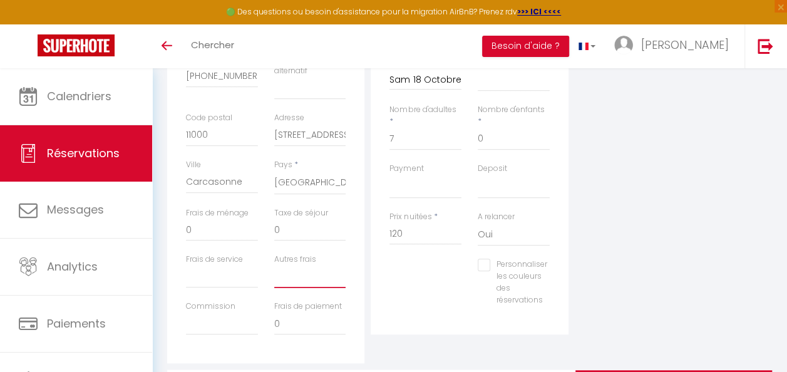
scroll to position [329, 0]
click at [314, 323] on input "0" at bounding box center [310, 323] width 72 height 23
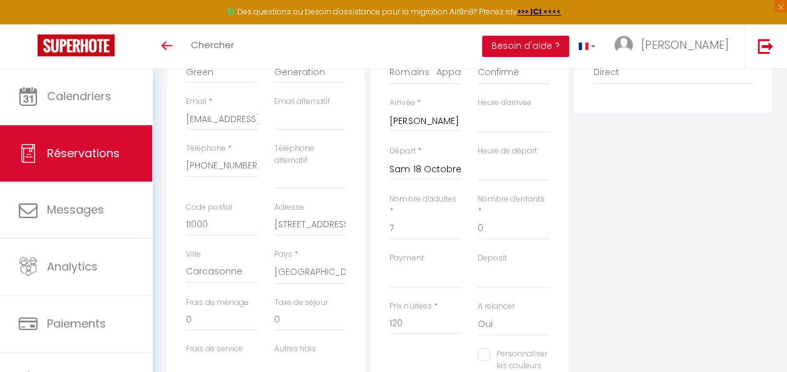
scroll to position [248, 0]
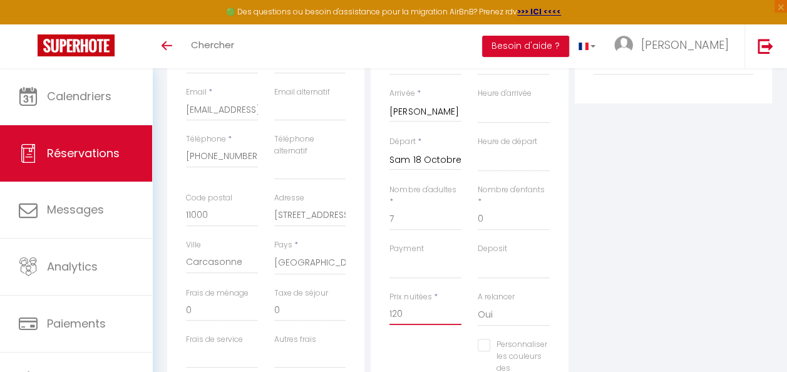
click at [398, 313] on input "120" at bounding box center [426, 314] width 72 height 23
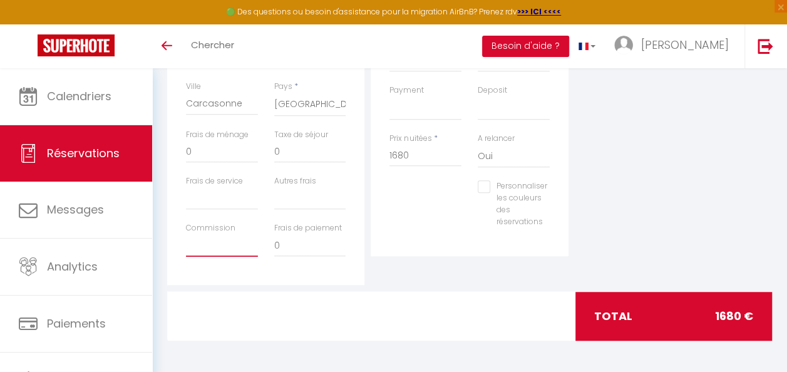
click at [222, 243] on input "Commission" at bounding box center [222, 245] width 72 height 23
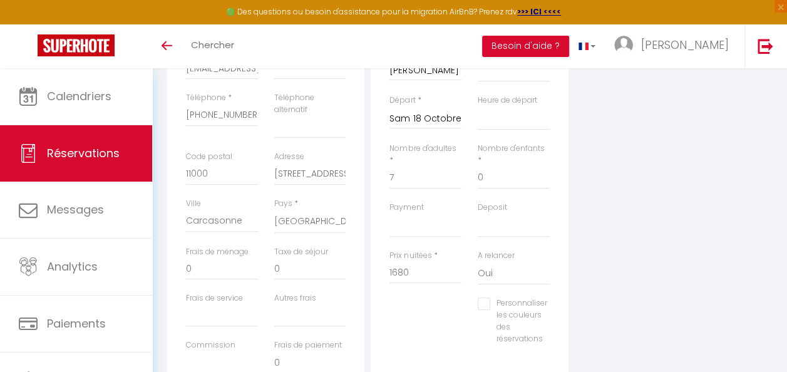
scroll to position [294, 0]
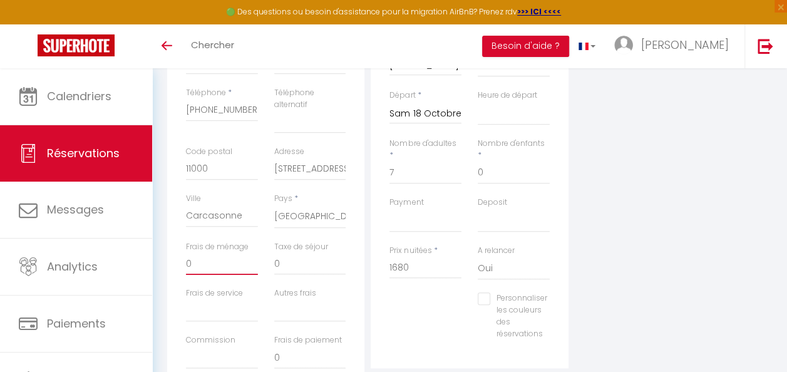
click at [214, 256] on input "0" at bounding box center [222, 263] width 72 height 23
click at [208, 308] on input "Frais de service" at bounding box center [222, 310] width 72 height 23
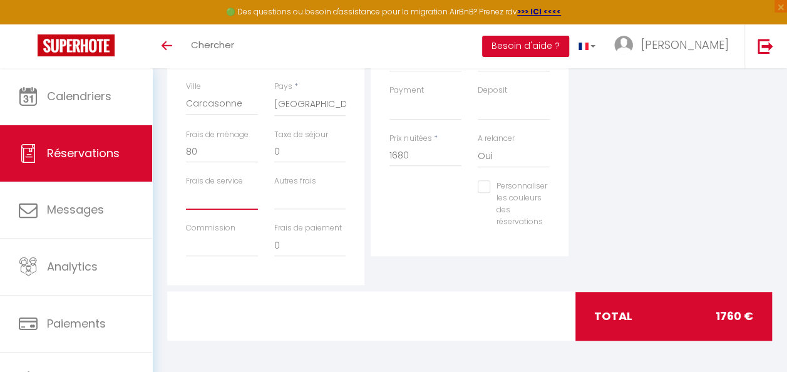
scroll to position [0, 0]
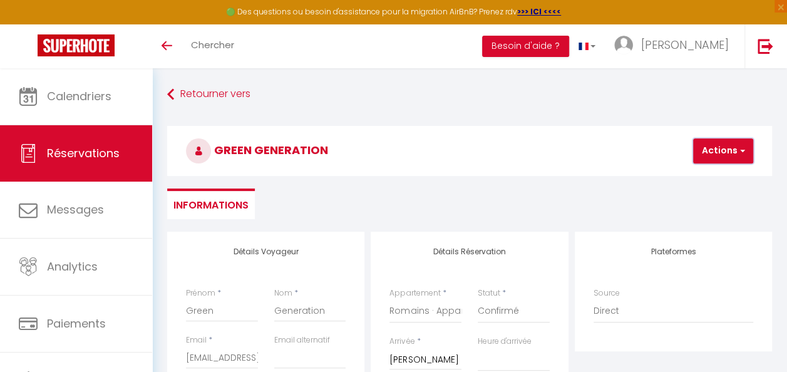
click at [713, 147] on button "Actions" at bounding box center [723, 150] width 60 height 25
click at [714, 173] on link "Enregistrer" at bounding box center [734, 178] width 99 height 16
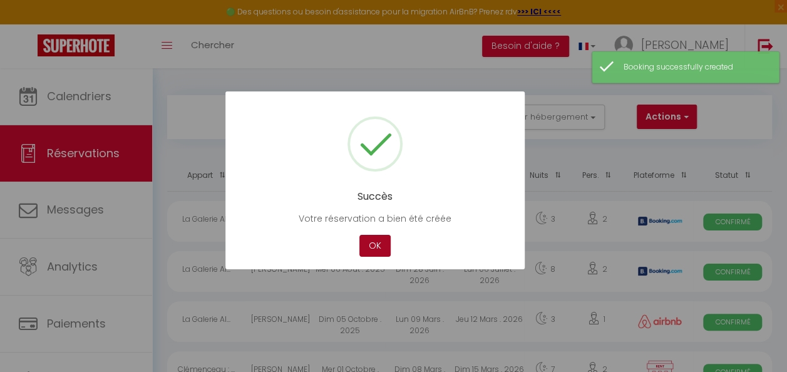
click at [375, 240] on button "OK" at bounding box center [375, 246] width 31 height 22
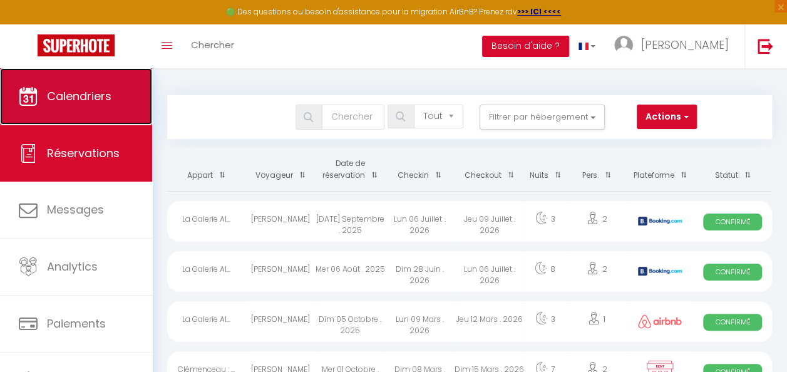
click at [104, 105] on link "Calendriers" at bounding box center [76, 96] width 152 height 56
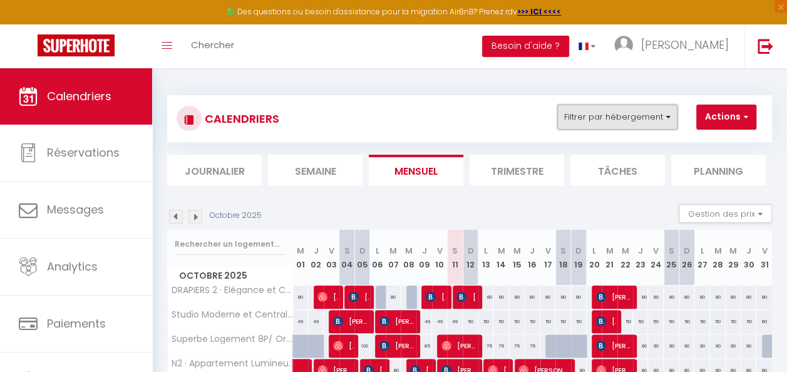
click at [639, 118] on button "Filtrer par hébergement" at bounding box center [617, 117] width 120 height 25
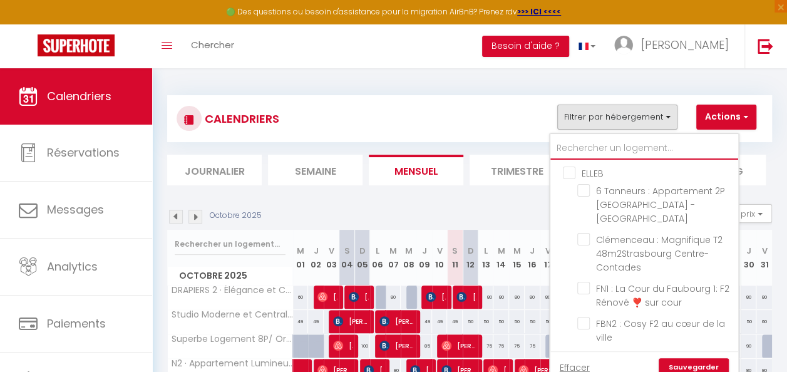
click at [603, 149] on input "text" at bounding box center [645, 148] width 188 height 23
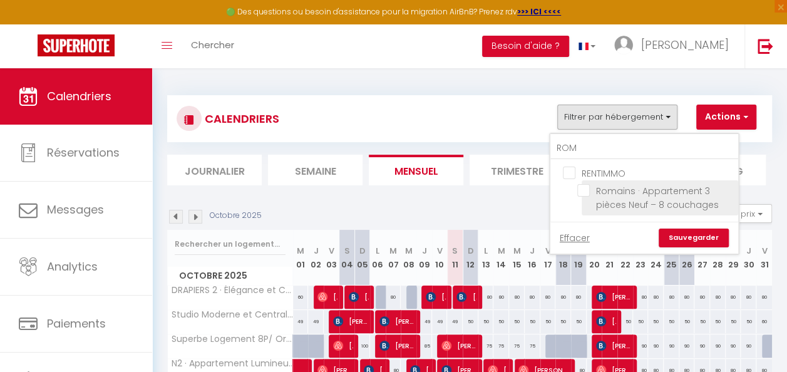
click at [590, 191] on input "Romains · Appartement 3 pièces Neuf – 8 couchages" at bounding box center [655, 190] width 157 height 13
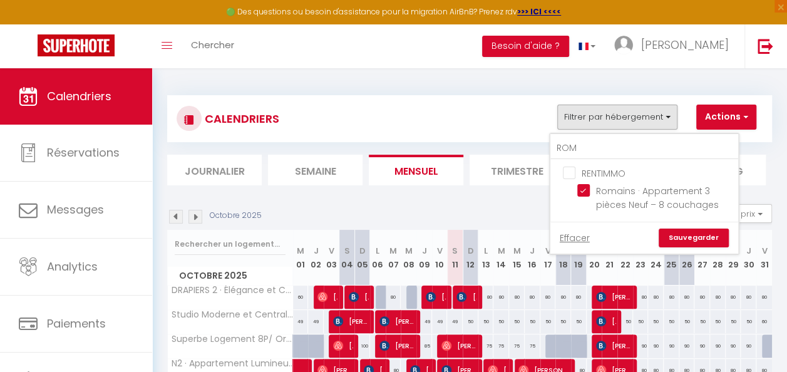
click at [689, 234] on link "Sauvegarder" at bounding box center [694, 238] width 70 height 19
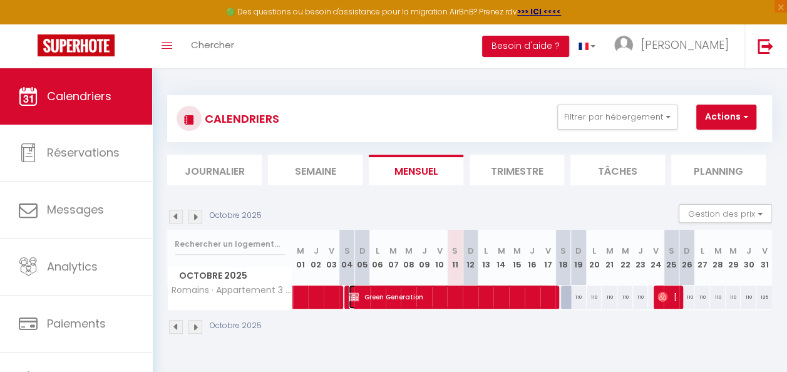
click at [455, 296] on span "Green Generation" at bounding box center [449, 297] width 200 height 24
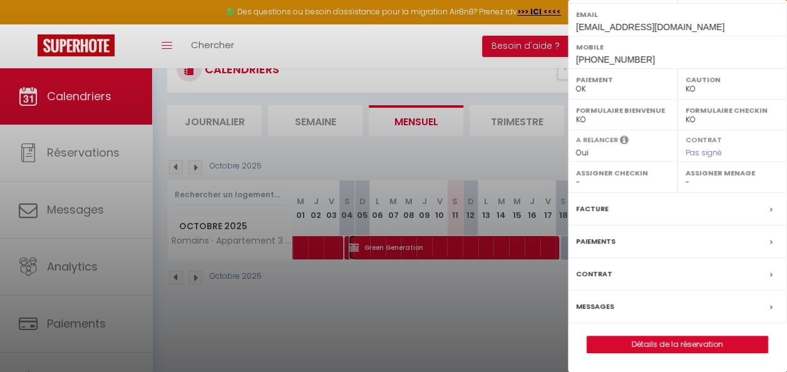
scroll to position [241, 0]
click at [747, 207] on div "Facture" at bounding box center [677, 209] width 219 height 33
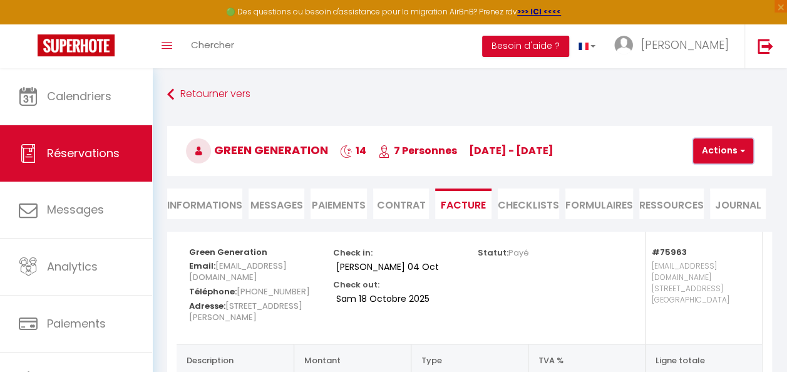
click at [712, 153] on button "Actions" at bounding box center [723, 150] width 60 height 25
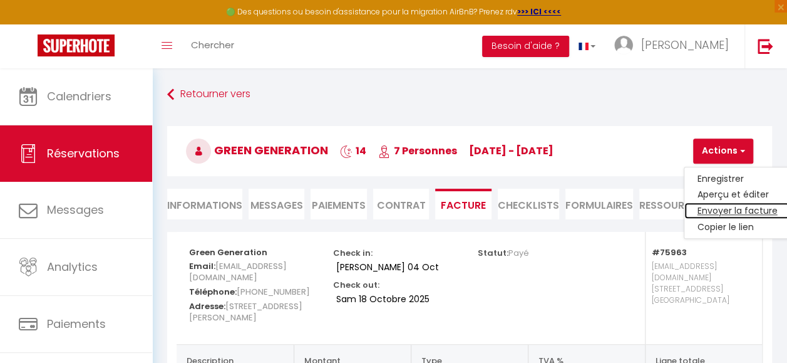
click at [709, 208] on link "Envoyer la facture" at bounding box center [737, 211] width 105 height 16
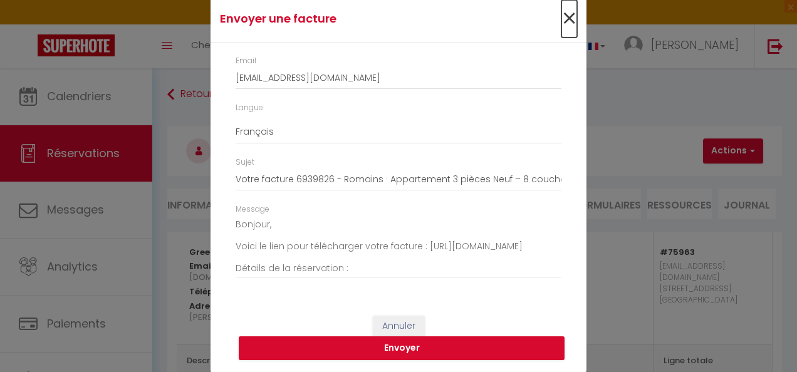
click at [561, 18] on span "×" at bounding box center [569, 19] width 16 height 38
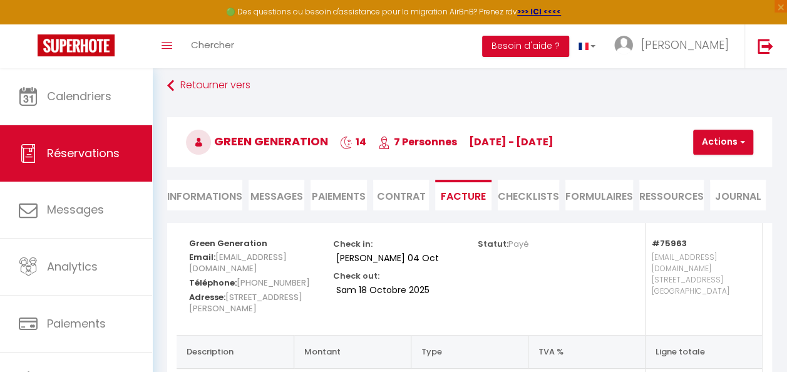
scroll to position [8, 0]
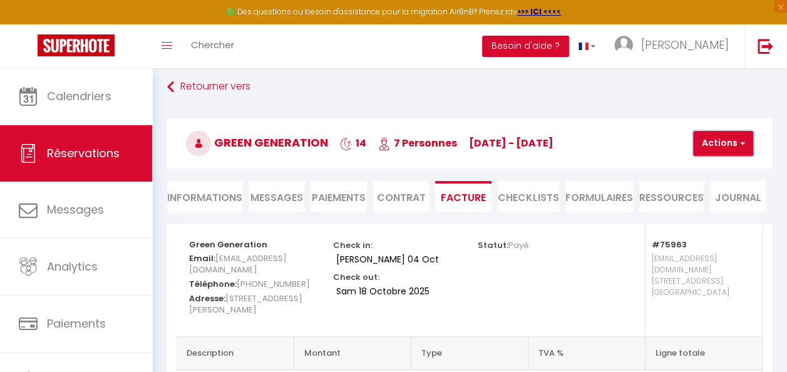
click at [727, 147] on button "Actions" at bounding box center [723, 143] width 60 height 25
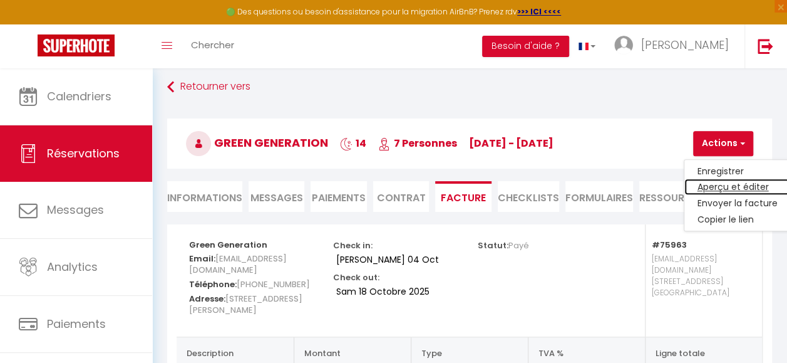
click at [728, 183] on link "Aperçu et éditer" at bounding box center [737, 187] width 105 height 16
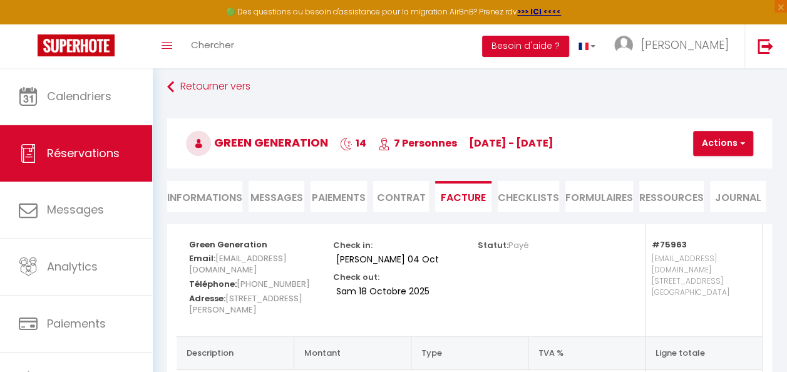
scroll to position [0, 0]
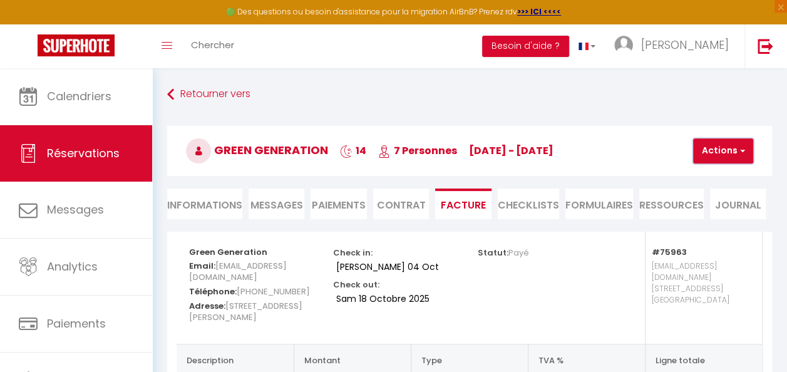
click at [713, 148] on button "Actions" at bounding box center [723, 150] width 60 height 25
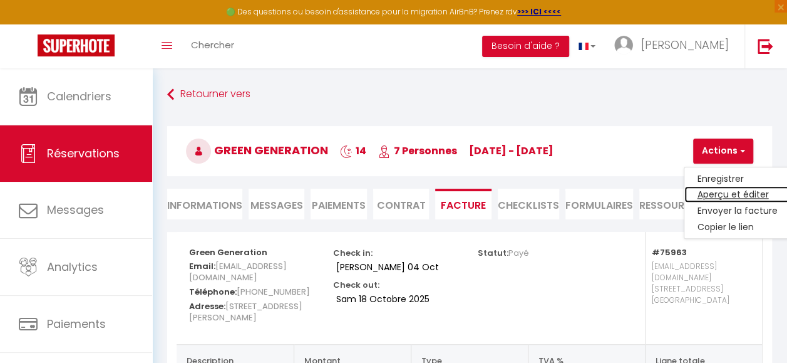
click at [722, 197] on link "Aperçu et éditer" at bounding box center [737, 195] width 105 height 16
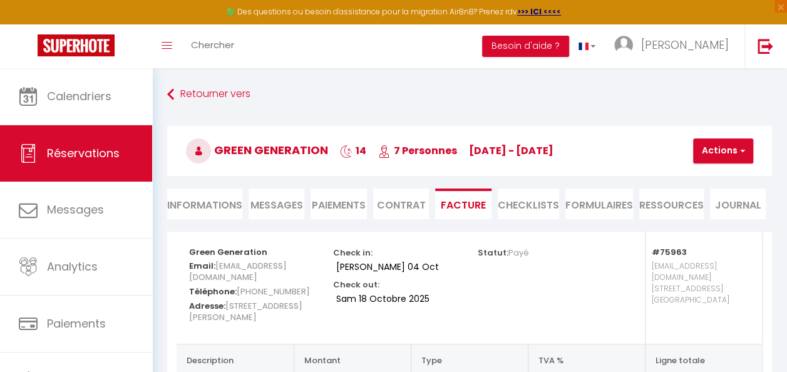
click at [224, 205] on li "Informations" at bounding box center [204, 204] width 75 height 31
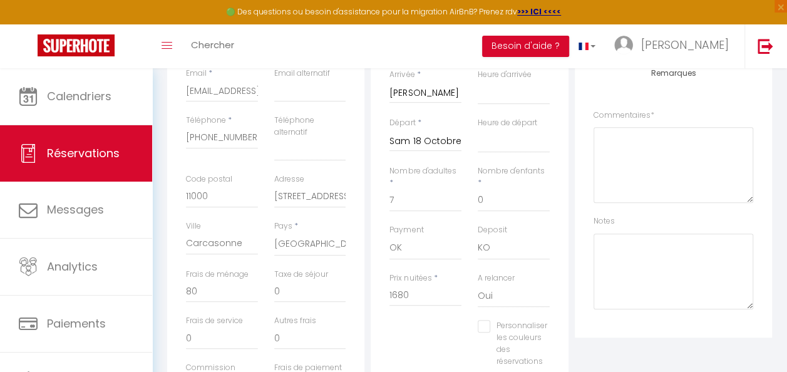
scroll to position [269, 0]
click at [429, 246] on select "OK KO" at bounding box center [426, 246] width 72 height 24
click at [390, 234] on select "OK KO" at bounding box center [426, 246] width 72 height 24
click at [491, 247] on select "OK KO" at bounding box center [514, 246] width 72 height 24
click at [426, 348] on div "Personnaliser les couleurs des réservations #D7092E" at bounding box center [469, 348] width 177 height 60
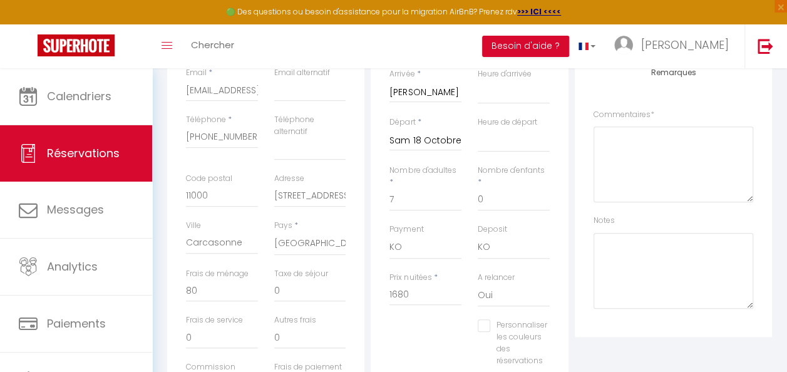
scroll to position [268, 0]
click at [344, 194] on input "[STREET_ADDRESS][PERSON_NAME]" at bounding box center [310, 195] width 72 height 23
click at [427, 246] on select "OK KO" at bounding box center [426, 247] width 72 height 24
click at [500, 257] on select "OK KO" at bounding box center [514, 247] width 72 height 24
click at [442, 331] on div "Personnaliser les couleurs des réservations #D7092E" at bounding box center [469, 349] width 177 height 60
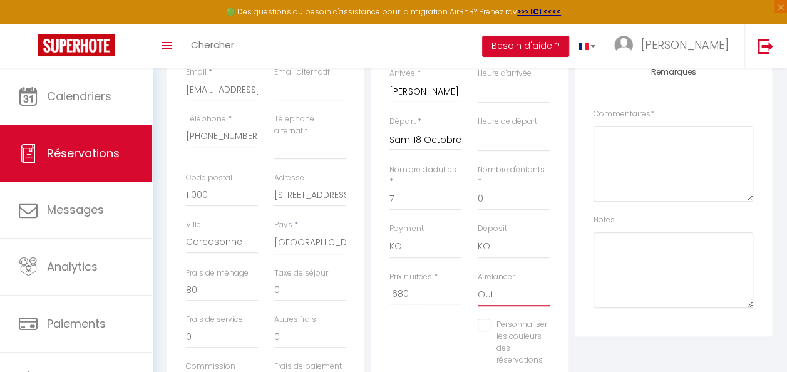
click at [504, 298] on select "Oui Non" at bounding box center [514, 294] width 72 height 24
click at [478, 282] on select "Oui Non" at bounding box center [514, 294] width 72 height 24
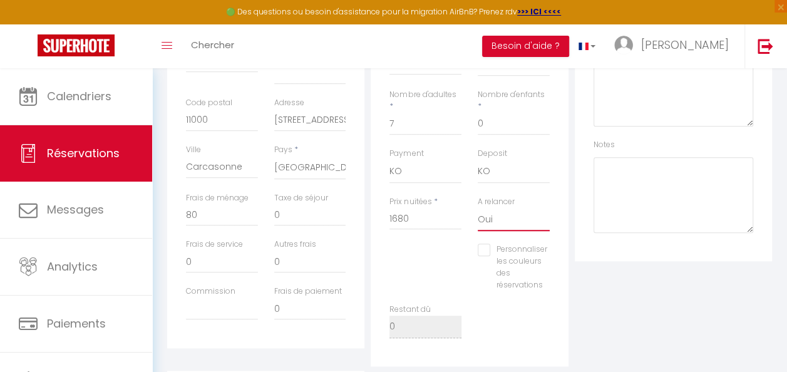
scroll to position [314, 0]
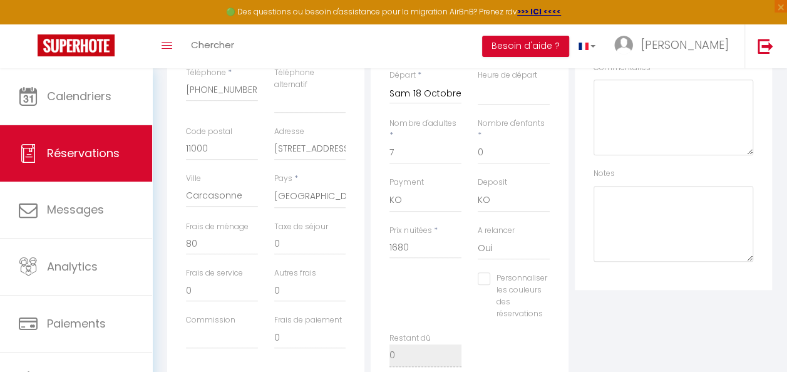
click at [442, 266] on div "Prix nuitées * 1680" at bounding box center [425, 249] width 88 height 48
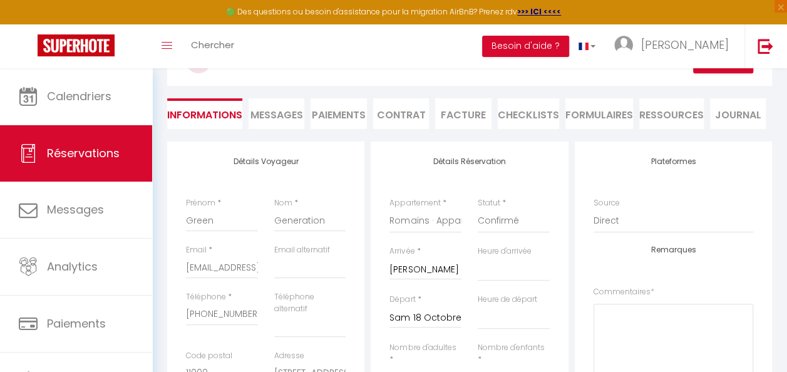
scroll to position [88, 0]
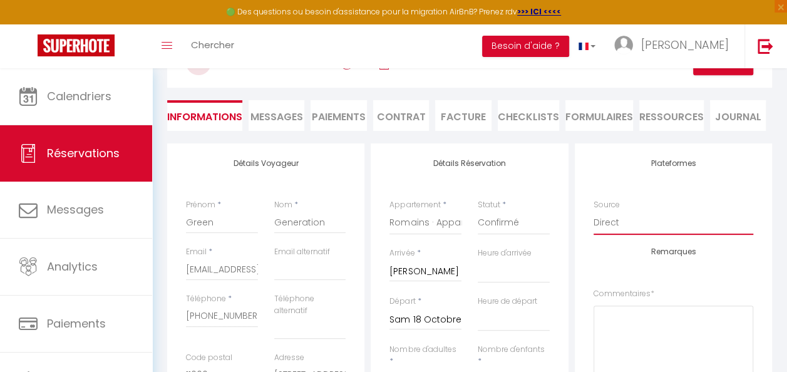
click at [611, 222] on select "Direct Airbnb.com Booking.com Chalet montagne Expedia Gite de France Homeaway H…" at bounding box center [674, 223] width 160 height 24
click at [594, 211] on select "Direct Airbnb.com Booking.com Chalet montagne Expedia Gite de France Homeaway H…" at bounding box center [674, 223] width 160 height 24
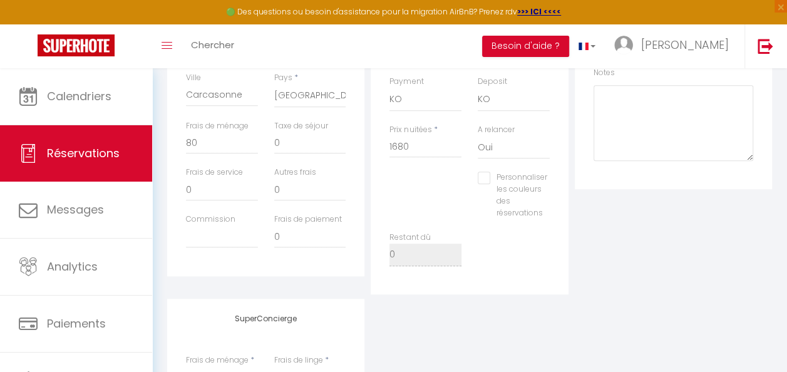
scroll to position [379, 0]
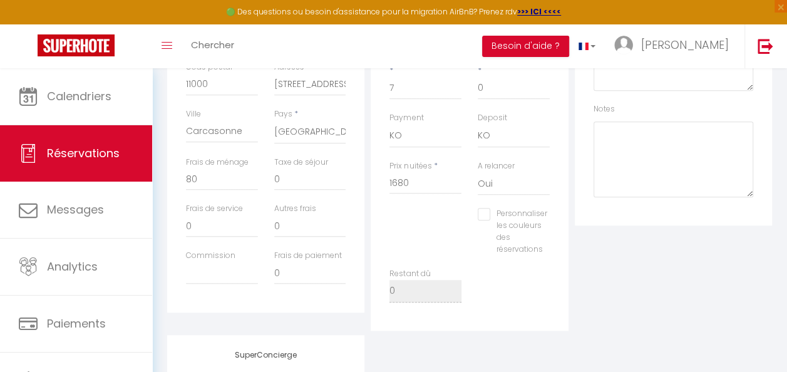
click at [321, 302] on div "Détails Voyageur Prénom * Green Nom * Generation Email * malak-amrouss@hotmail.…" at bounding box center [265, 83] width 197 height 460
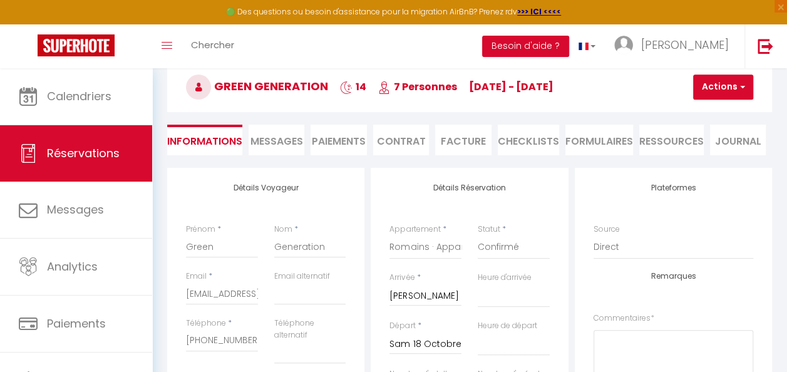
scroll to position [63, 0]
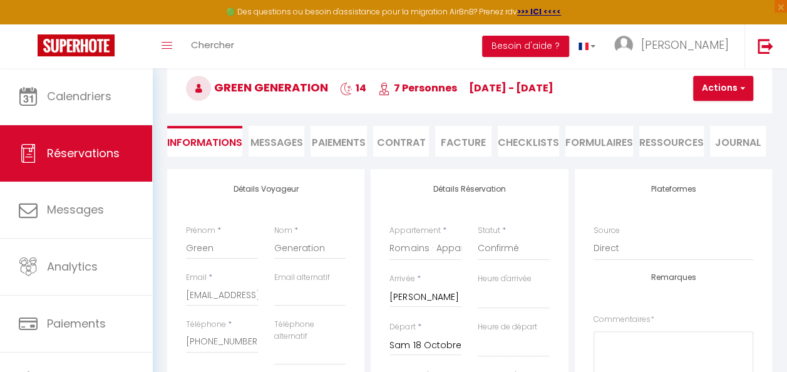
click at [345, 143] on li "Paiements" at bounding box center [339, 141] width 56 height 31
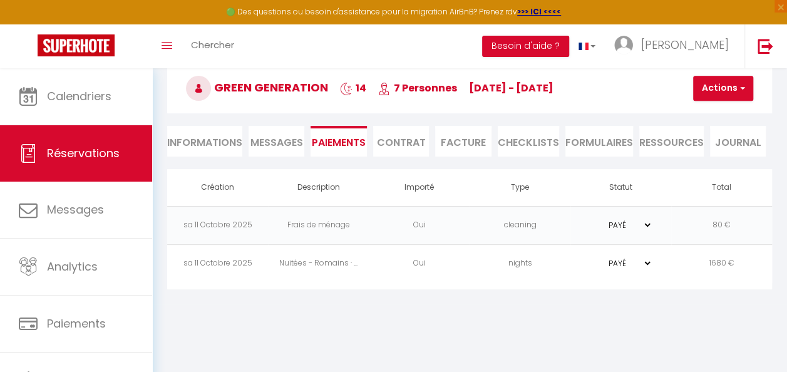
click at [644, 262] on select "PAYÉ EN ATTENTE" at bounding box center [621, 263] width 63 height 12
click at [590, 257] on select "PAYÉ EN ATTENTE" at bounding box center [621, 263] width 63 height 12
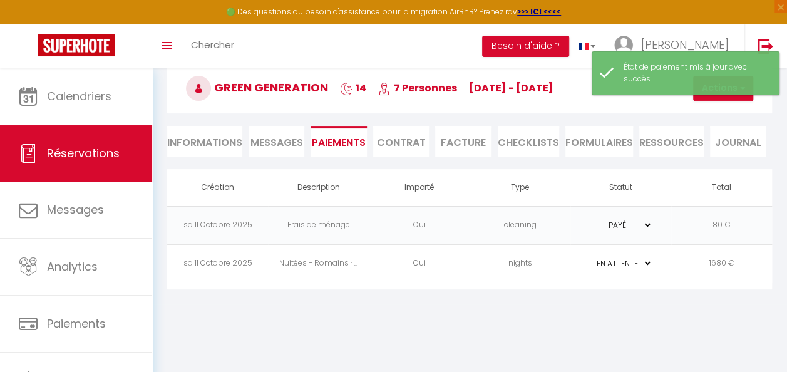
click at [648, 224] on select "PAYÉ EN ATTENTE" at bounding box center [621, 225] width 63 height 12
click at [590, 219] on select "PAYÉ EN ATTENTE" at bounding box center [621, 225] width 63 height 12
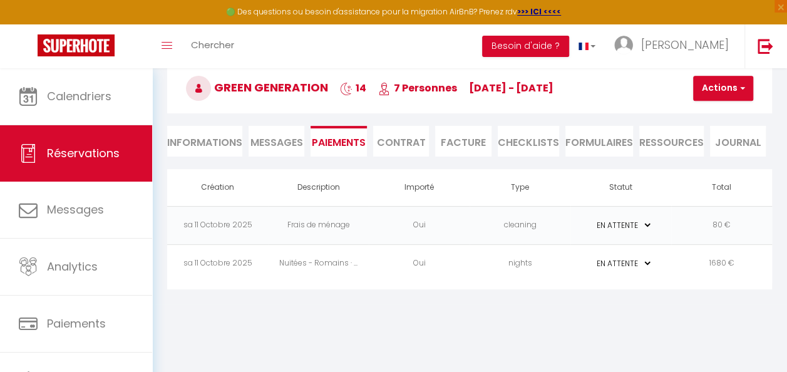
click at [407, 144] on li "Contrat" at bounding box center [401, 141] width 56 height 31
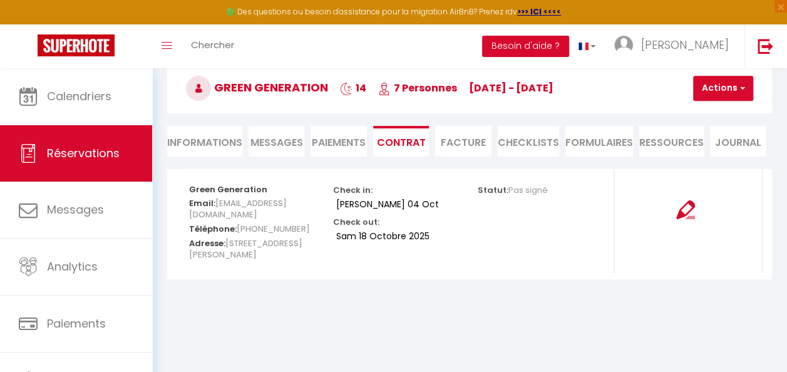
click at [453, 140] on li "Facture" at bounding box center [463, 141] width 56 height 31
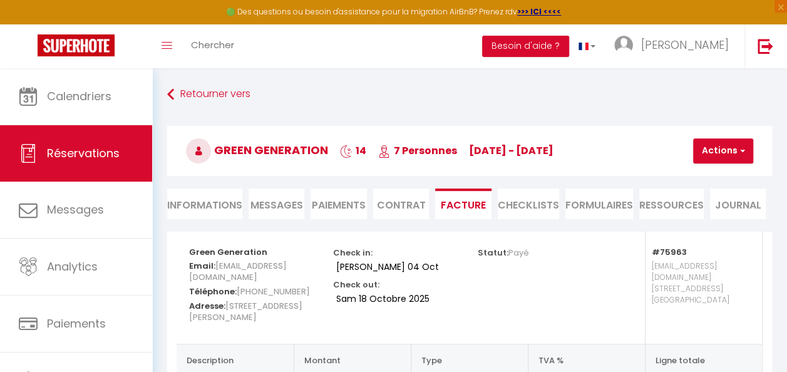
click at [529, 202] on li "CHECKLISTS" at bounding box center [528, 204] width 61 height 31
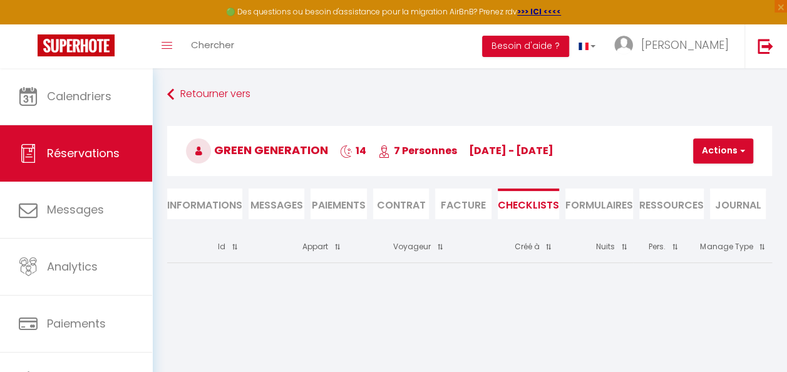
click at [193, 200] on li "Informations" at bounding box center [204, 204] width 75 height 31
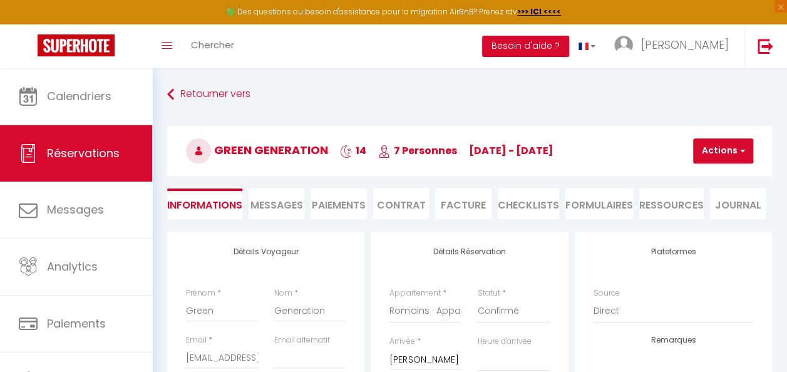
click at [461, 209] on li "Facture" at bounding box center [463, 204] width 56 height 31
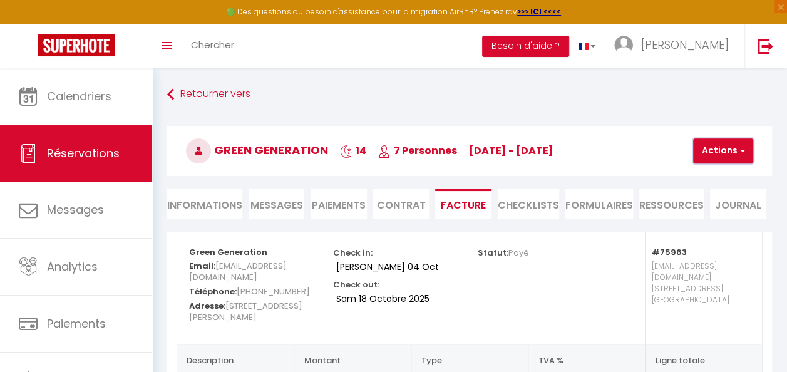
click at [731, 158] on button "Actions" at bounding box center [723, 150] width 60 height 25
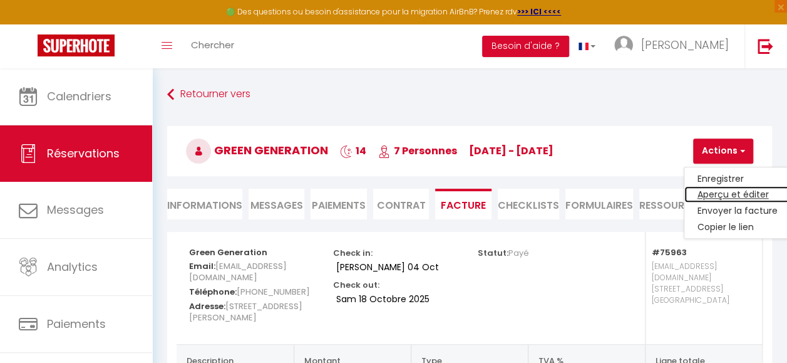
click at [735, 195] on link "Aperçu et éditer" at bounding box center [737, 195] width 105 height 16
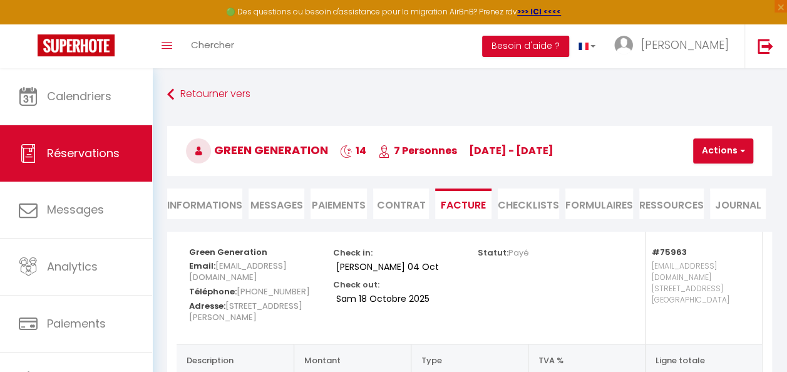
click at [334, 208] on li "Paiements" at bounding box center [339, 204] width 56 height 31
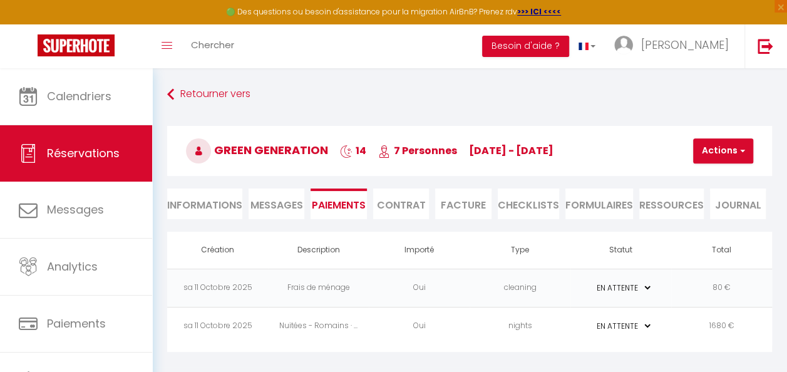
click at [210, 203] on li "Informations" at bounding box center [204, 204] width 75 height 31
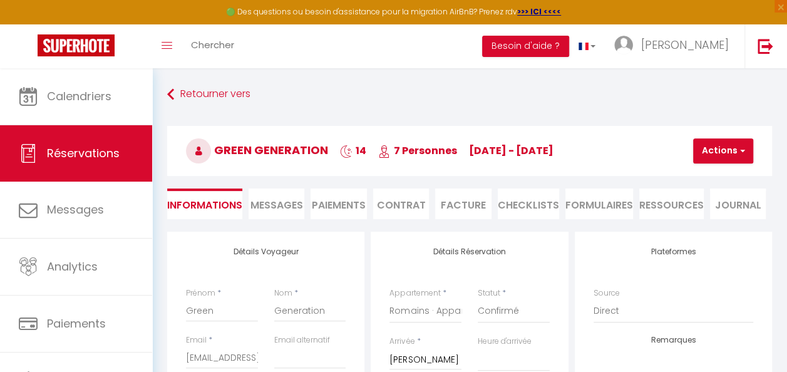
click at [468, 204] on li "Facture" at bounding box center [463, 204] width 56 height 31
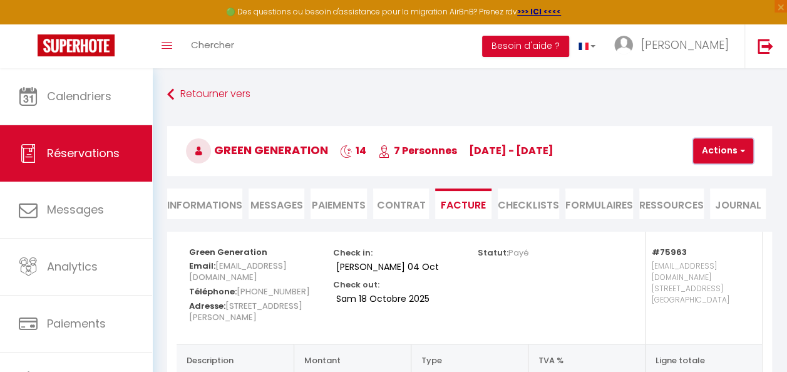
click at [727, 162] on button "Actions" at bounding box center [723, 150] width 60 height 25
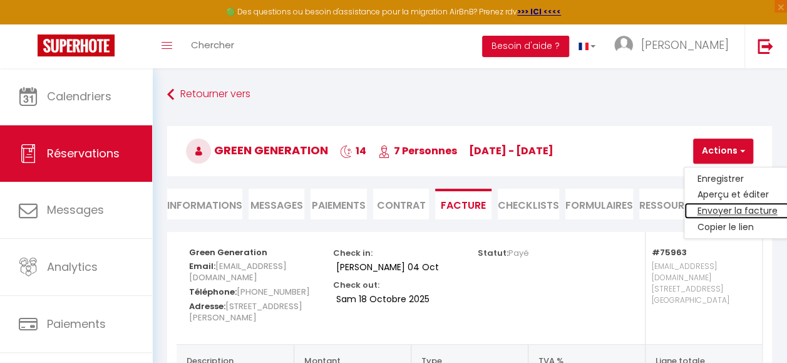
click at [738, 209] on link "Envoyer la facture" at bounding box center [737, 211] width 105 height 16
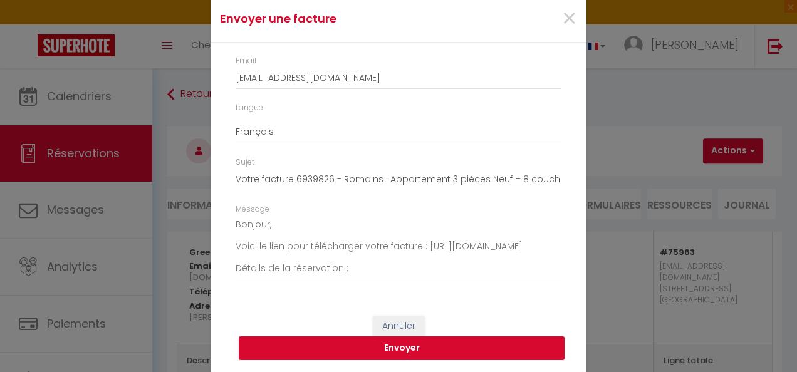
click at [418, 346] on button "Envoyer" at bounding box center [402, 348] width 326 height 24
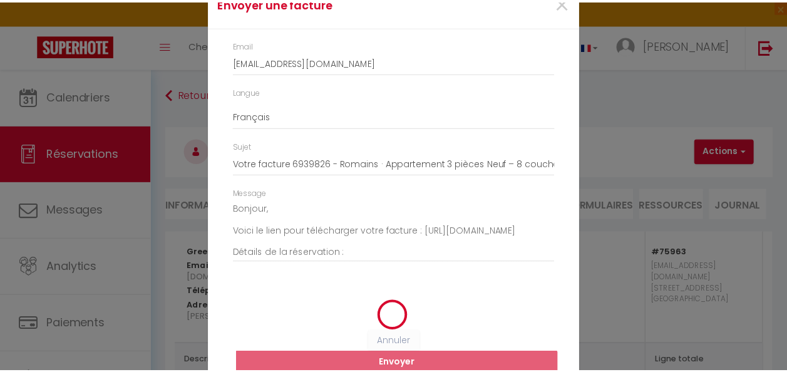
scroll to position [30, 0]
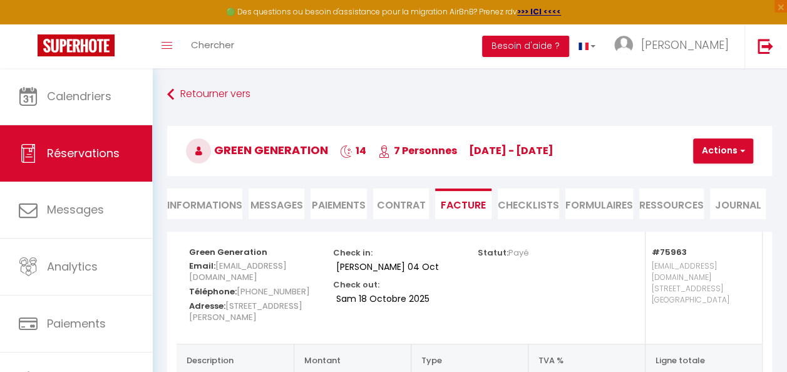
click at [308, 289] on h5 "Téléphone: +33778957450" at bounding box center [253, 290] width 128 height 14
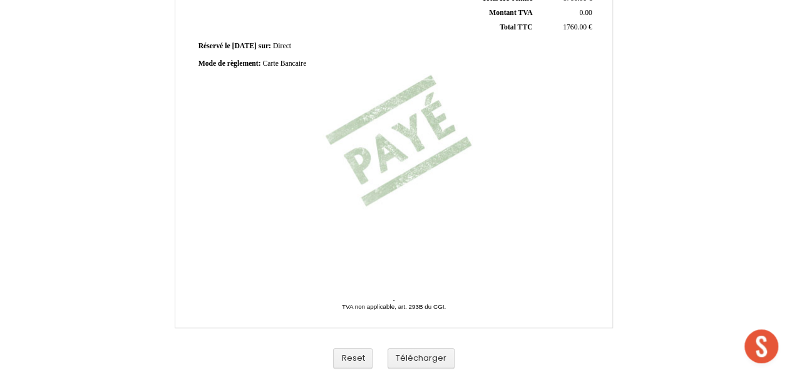
scroll to position [383, 0]
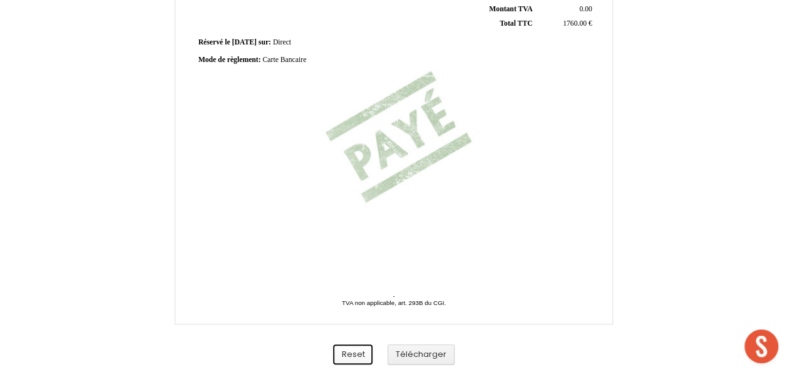
click at [359, 352] on button "Reset" at bounding box center [352, 354] width 39 height 21
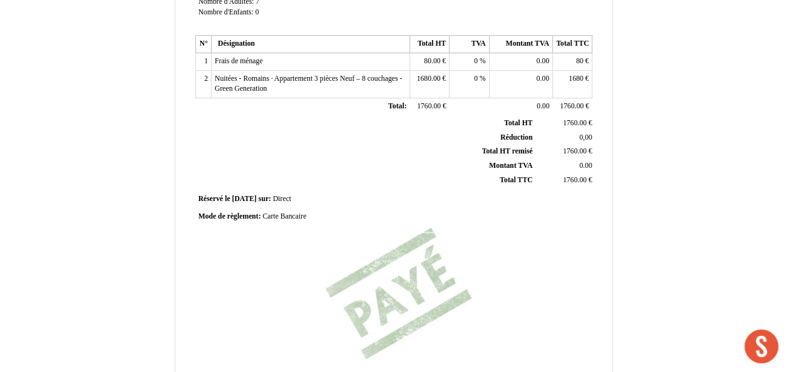
scroll to position [228, 0]
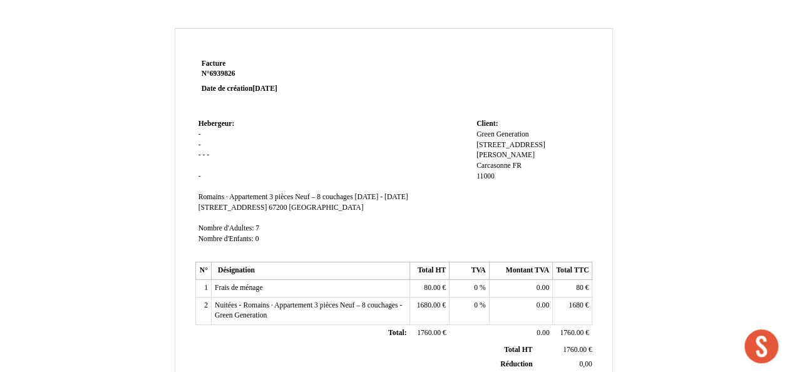
click at [218, 136] on td "Hebergeur: Hebergeur: - - - - - - SIRET Romains · Appartement 3 pièces Neuf – 8…" at bounding box center [334, 187] width 278 height 143
click at [241, 130] on td "Hebergeur: Hebergeur: - - - - - - SIRET Romains · Appartement 3 pièces Neuf – 8…" at bounding box center [334, 187] width 278 height 143
click at [224, 138] on td "Hebergeur: Hebergeur: - - - - - - SIRET Romains · Appartement 3 pièces Neuf – 8…" at bounding box center [334, 187] width 278 height 143
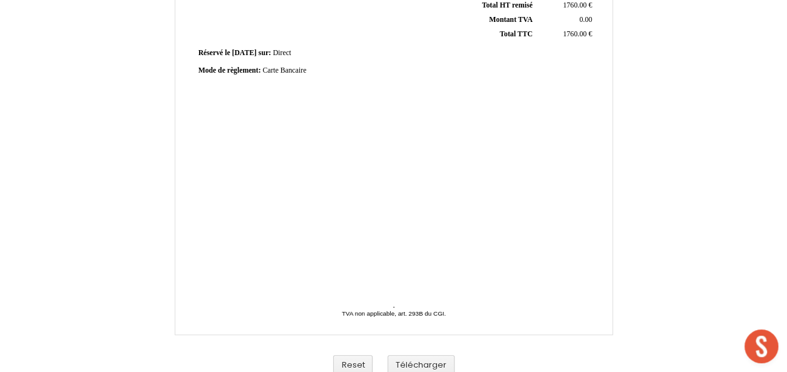
scroll to position [383, 0]
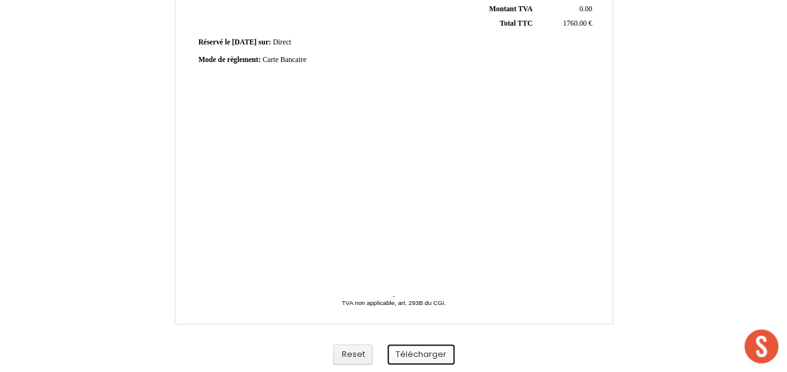
click at [413, 354] on button "Télécharger" at bounding box center [421, 354] width 67 height 21
